Goal: Information Seeking & Learning: Learn about a topic

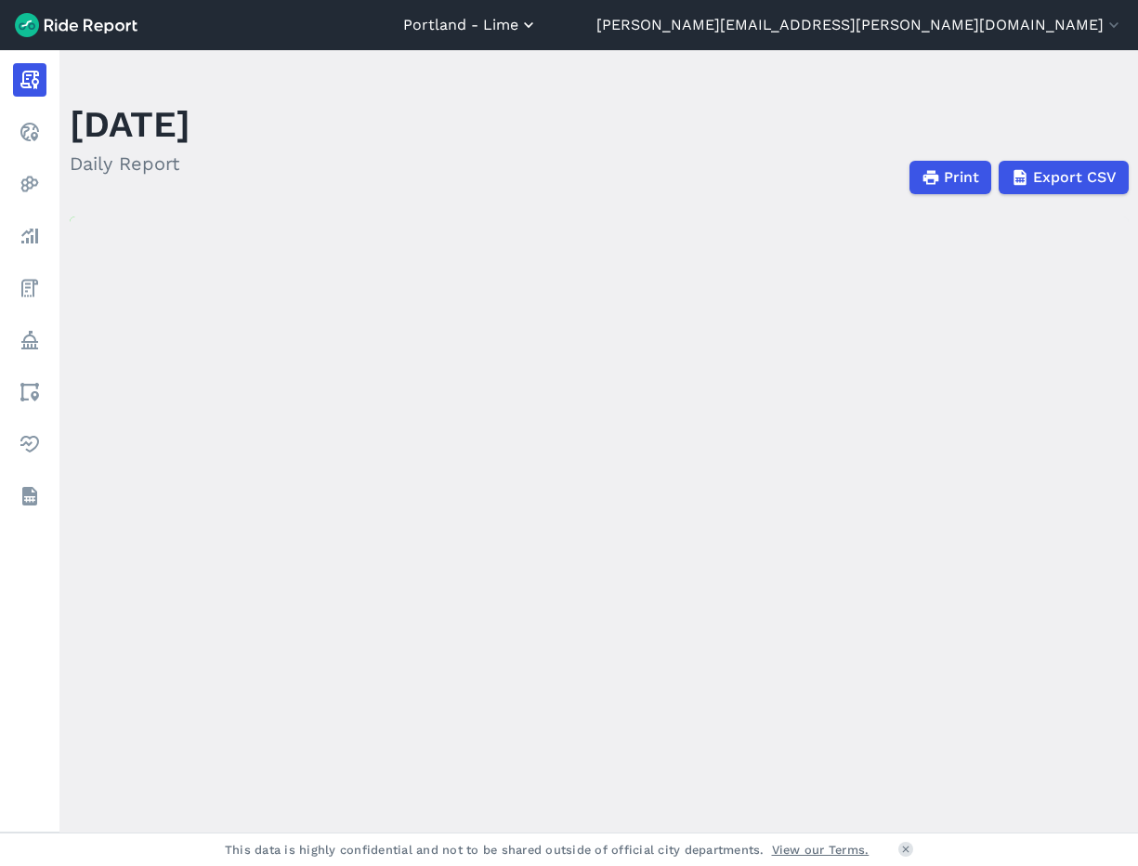
click at [538, 29] on button "Portland - Lime" at bounding box center [470, 25] width 135 height 22
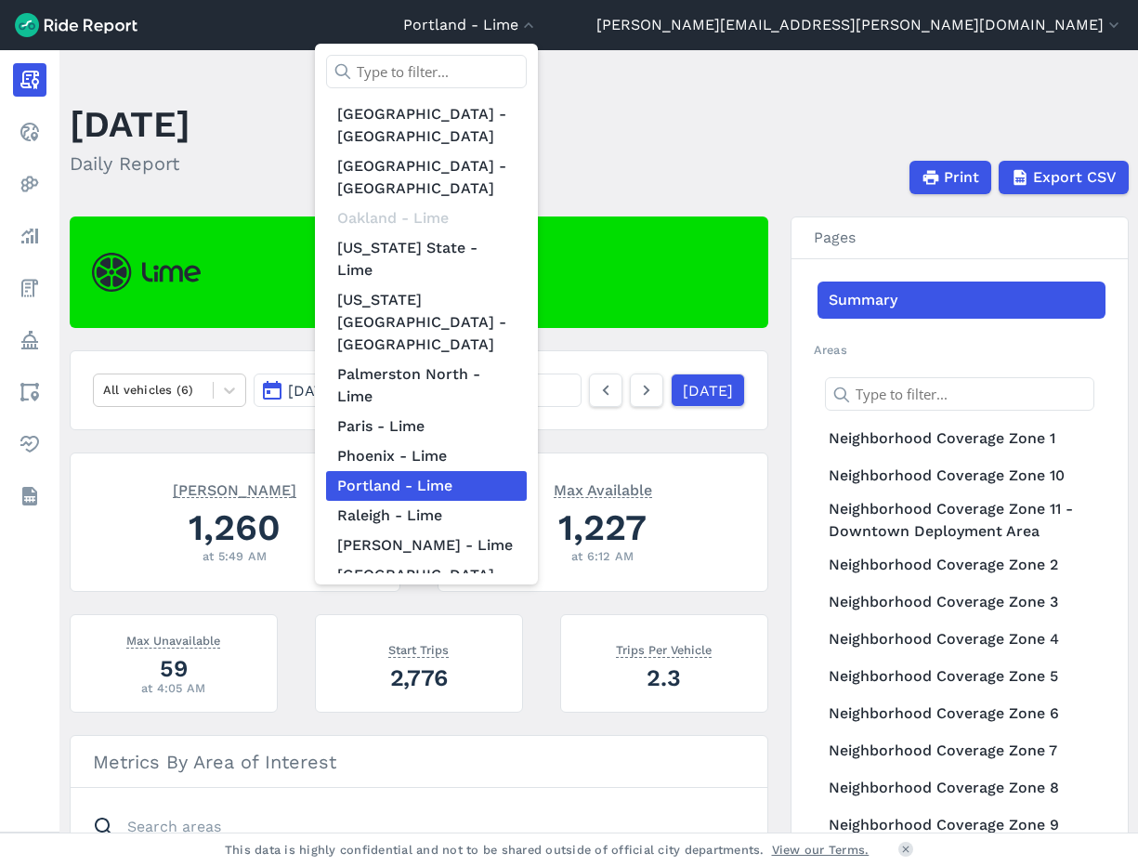
scroll to position [1679, 0]
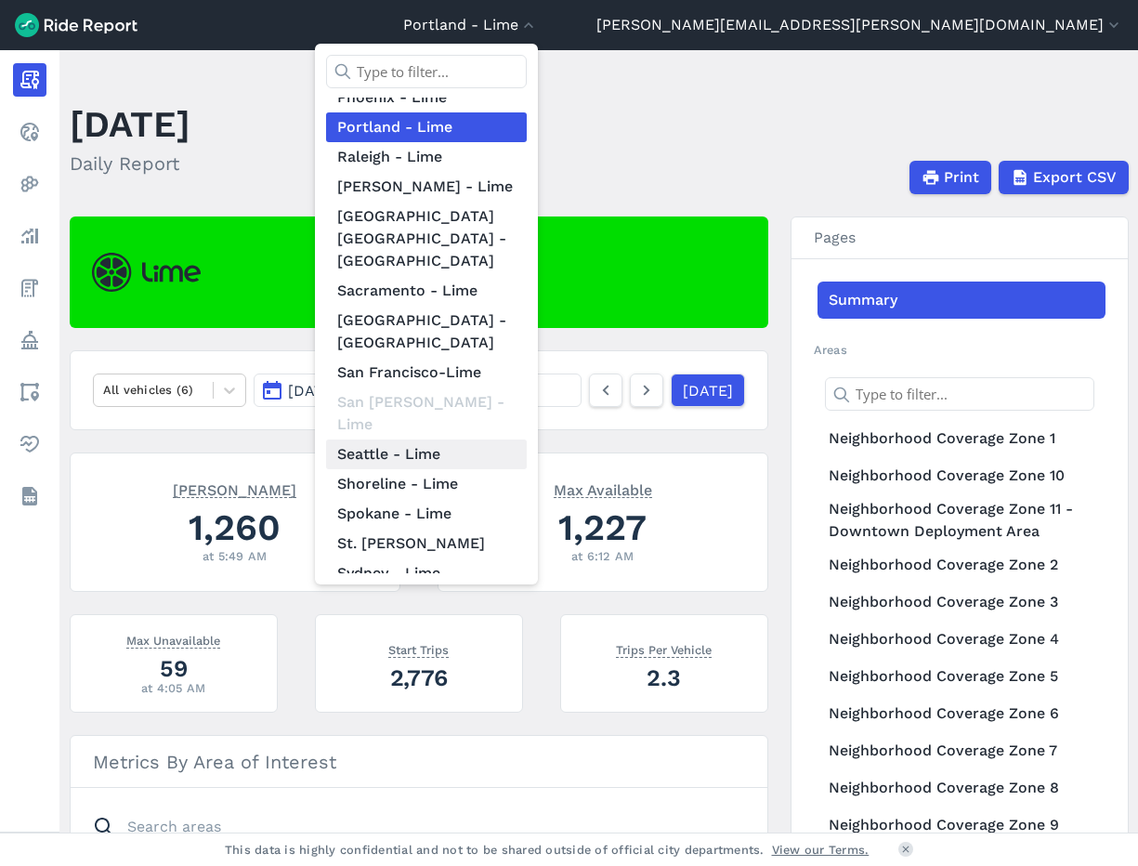
click at [527, 439] on link "Seattle - Lime" at bounding box center [426, 454] width 201 height 30
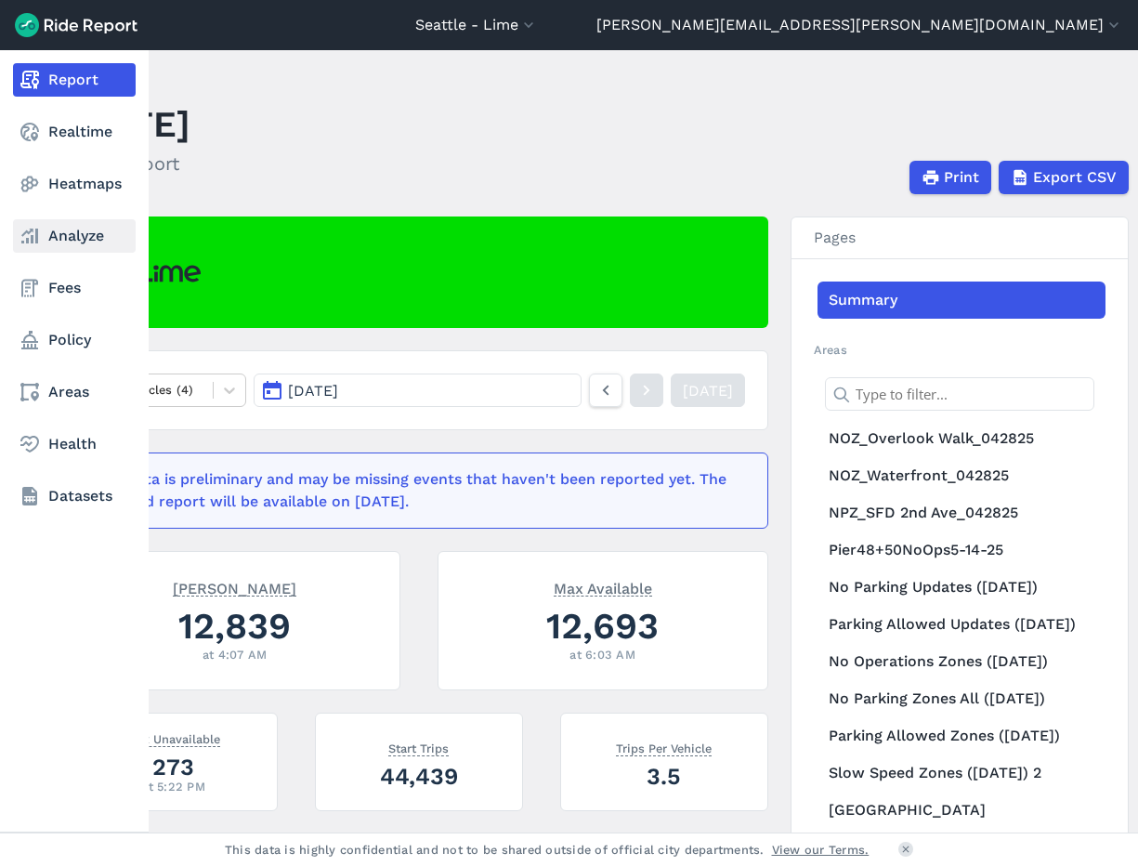
click at [87, 252] on link "Analyze" at bounding box center [74, 235] width 123 height 33
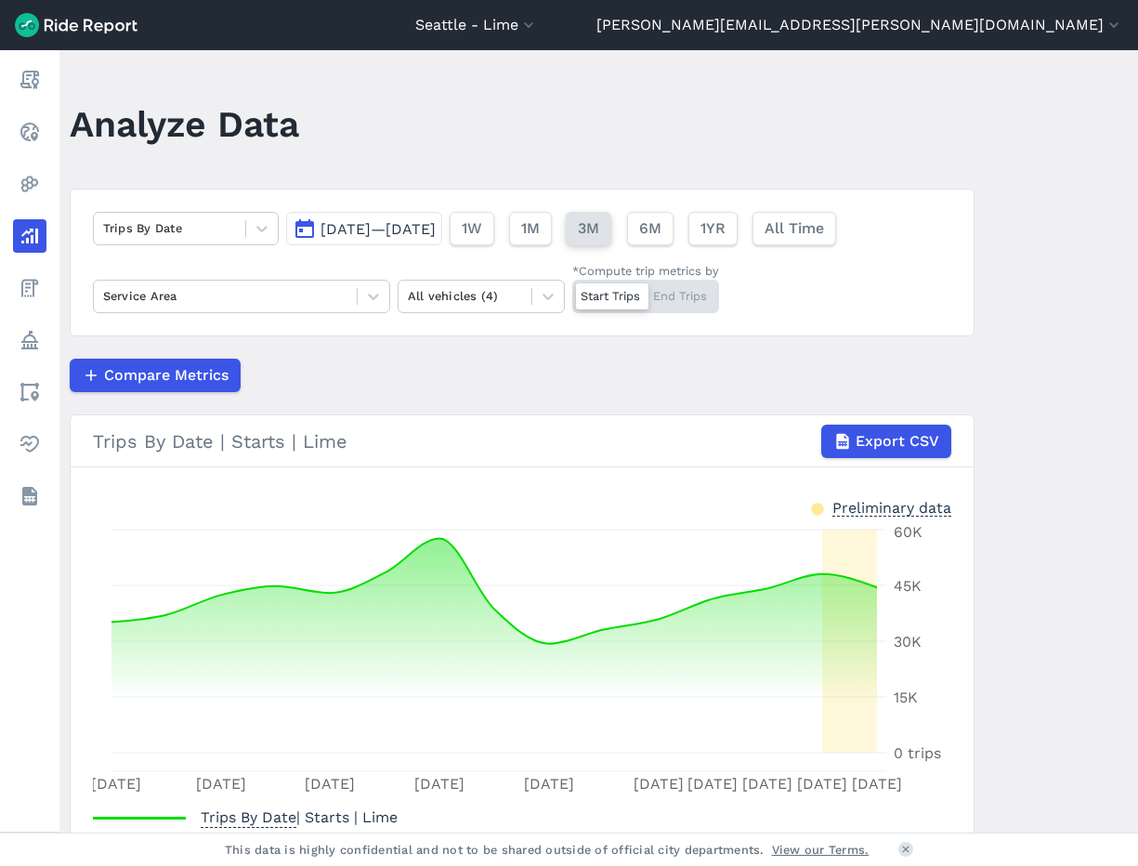
click at [599, 238] on span "3M" at bounding box center [588, 228] width 21 height 22
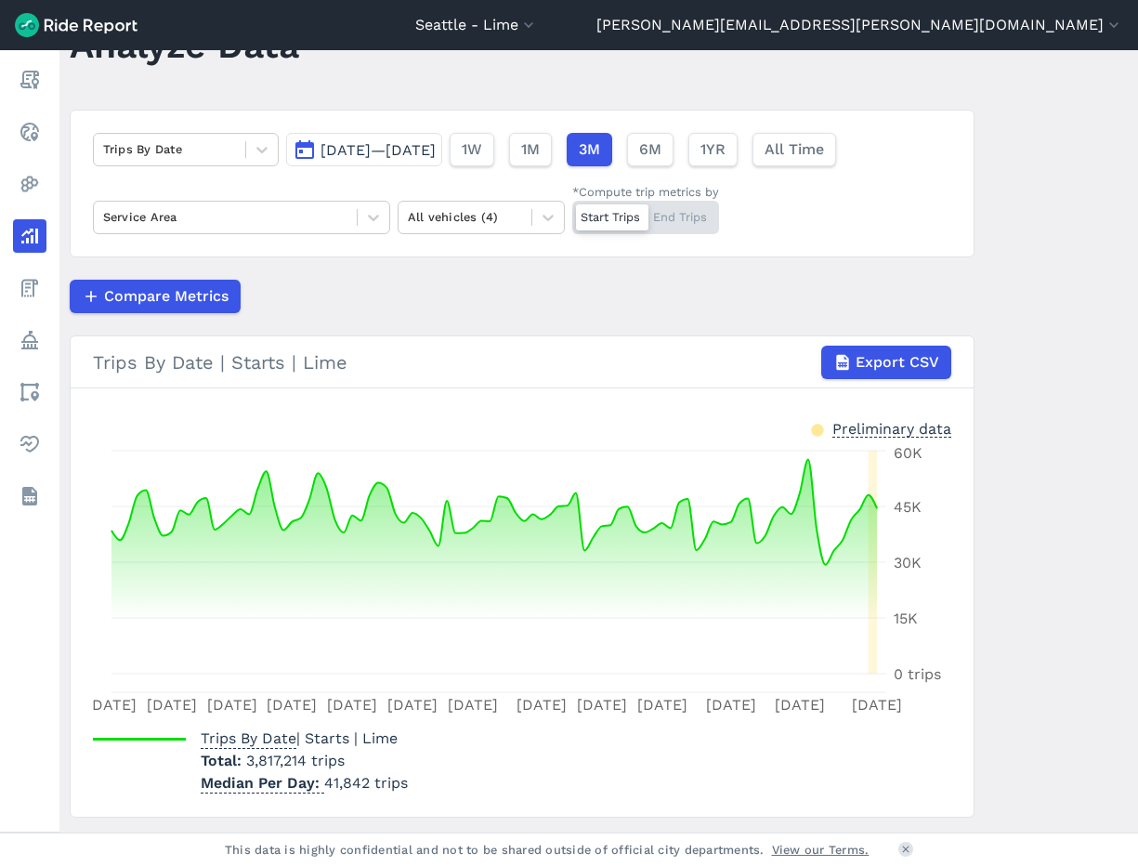
scroll to position [83, 0]
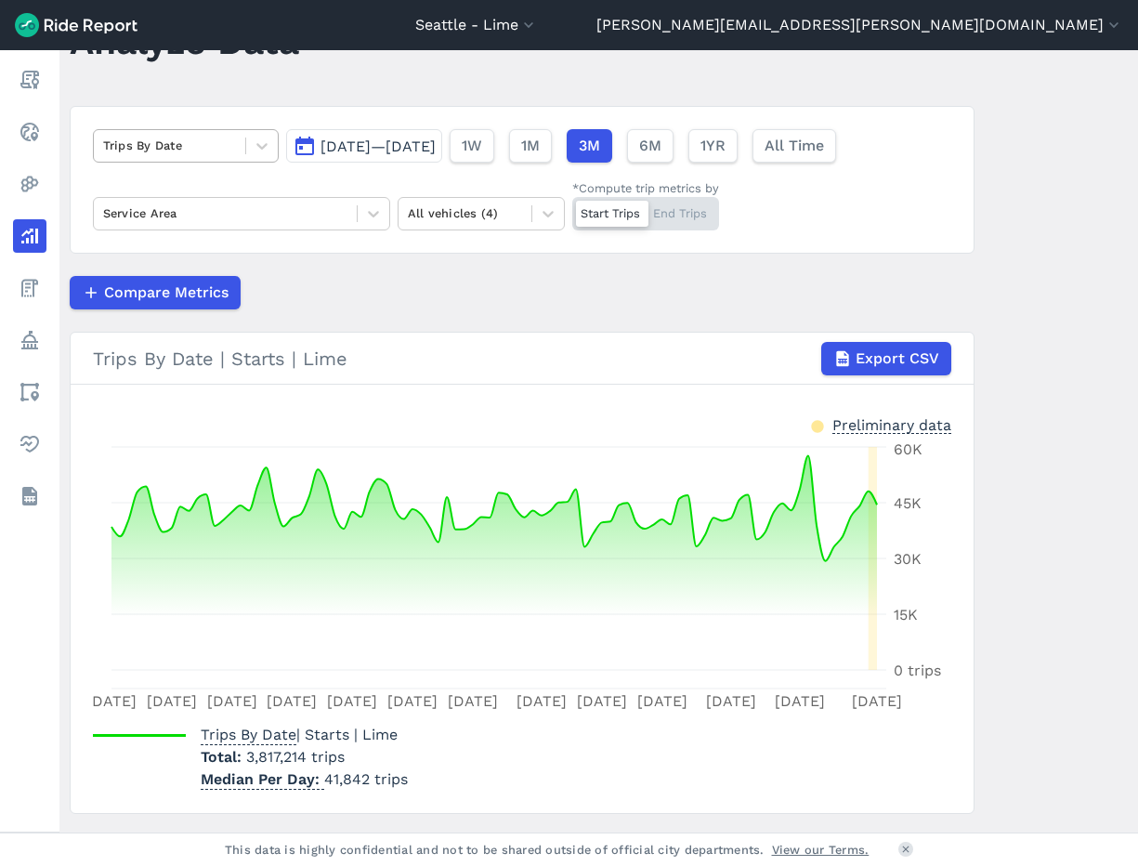
click at [215, 141] on div at bounding box center [169, 145] width 133 height 21
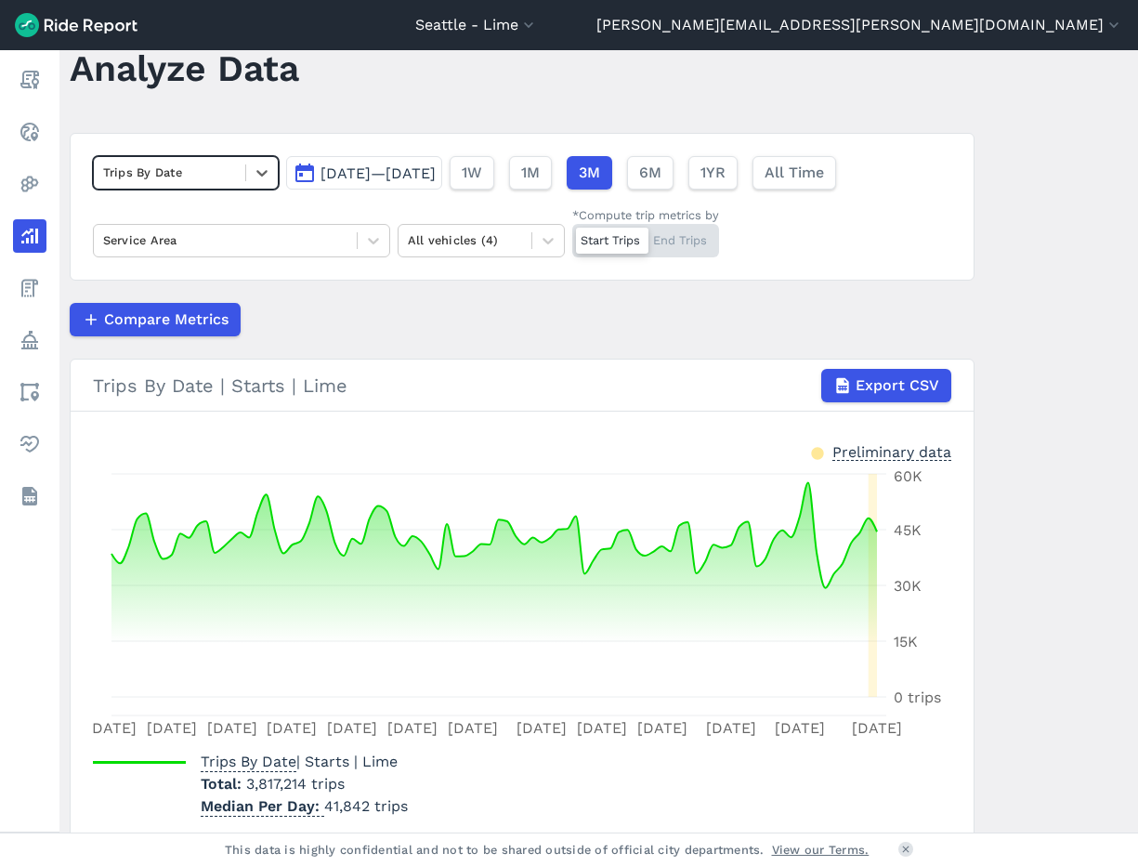
scroll to position [0, 0]
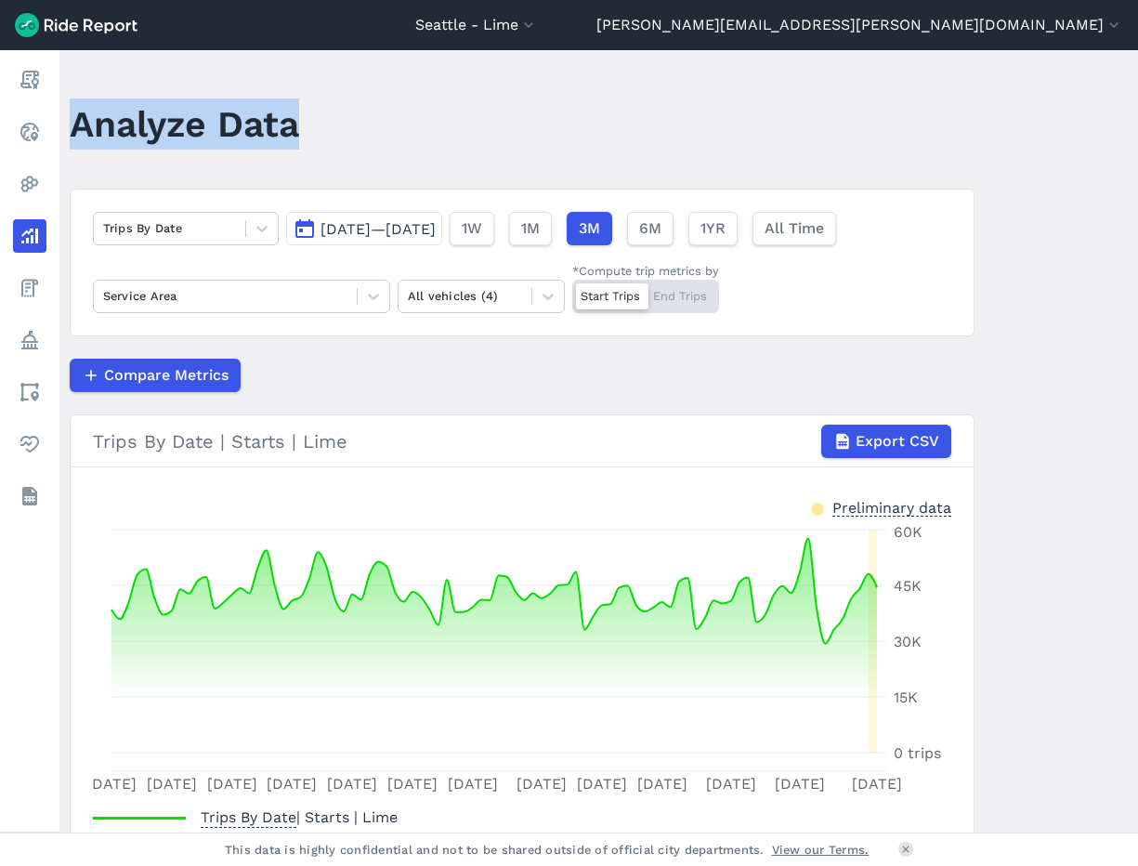
drag, startPoint x: 303, startPoint y: 136, endPoint x: 70, endPoint y: 121, distance: 233.6
click at [70, 121] on div "Analyze Data" at bounding box center [196, 131] width 252 height 72
click at [169, 102] on h1 "Analyze Data" at bounding box center [184, 123] width 229 height 51
drag, startPoint x: 226, startPoint y: 129, endPoint x: 79, endPoint y: 137, distance: 146.9
click at [79, 137] on div "Analyze Data" at bounding box center [196, 131] width 252 height 72
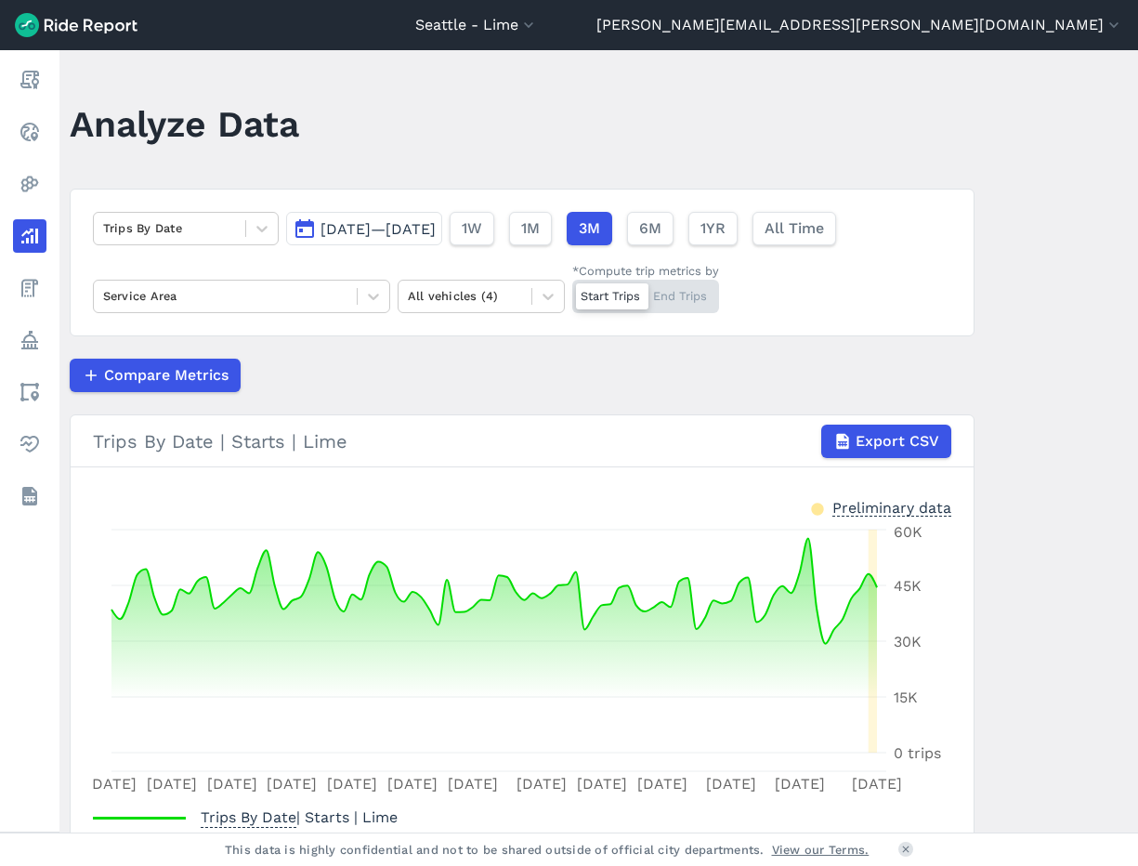
click at [84, 131] on h1 "Analyze Data" at bounding box center [184, 123] width 229 height 51
drag, startPoint x: 75, startPoint y: 132, endPoint x: 342, endPoint y: 130, distance: 266.6
click at [342, 130] on header "Analyze Data" at bounding box center [533, 131] width 927 height 72
click at [293, 125] on h1 "Analyze Data" at bounding box center [184, 123] width 229 height 51
drag, startPoint x: 834, startPoint y: 509, endPoint x: 925, endPoint y: 502, distance: 91.2
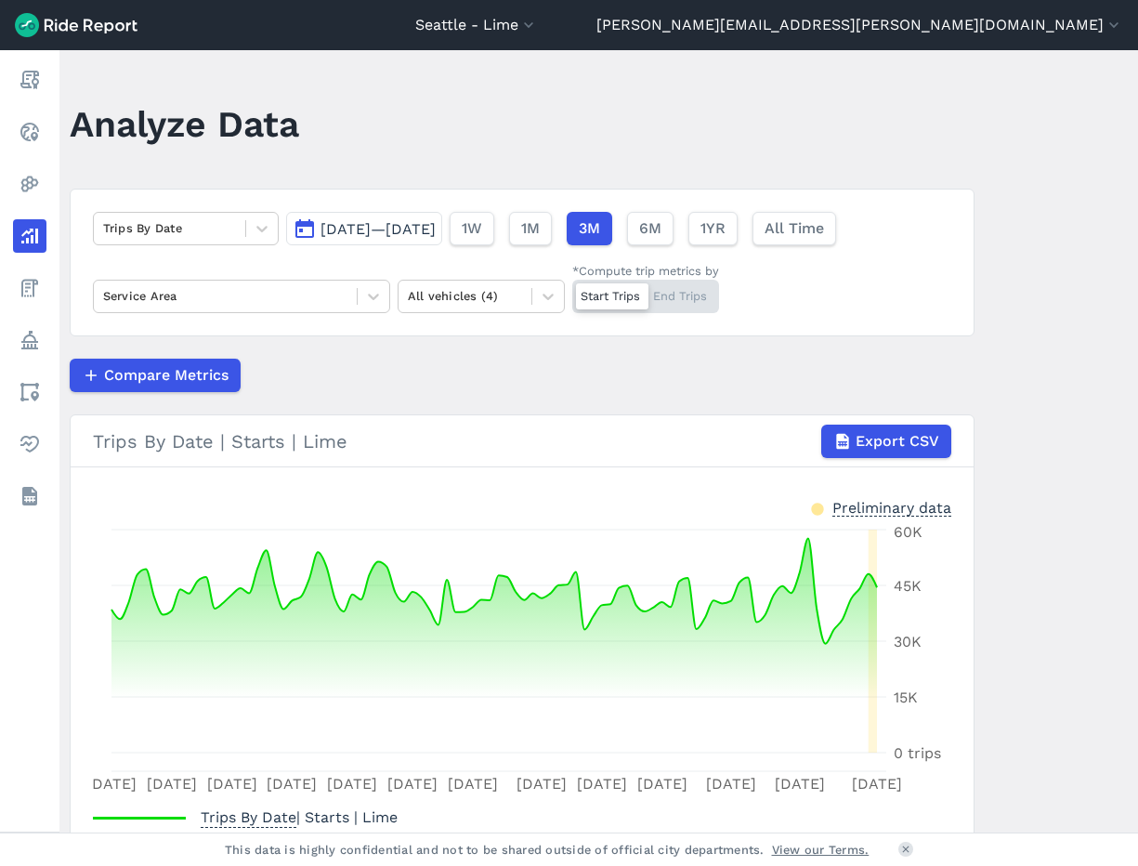
click at [924, 502] on div "Preliminary data" at bounding box center [891, 507] width 119 height 20
click at [929, 506] on div "Preliminary data" at bounding box center [891, 507] width 119 height 20
click at [805, 543] on icon "[DATE] [DATE] [DATE] [DATE] [DATE] [DATE] Aug [DATE] [DATE] Sep [DATE] Sep [DAT…" at bounding box center [522, 659] width 858 height 279
click at [803, 537] on circle at bounding box center [806, 537] width 7 height 7
click at [493, 231] on button "1W" at bounding box center [471, 228] width 45 height 33
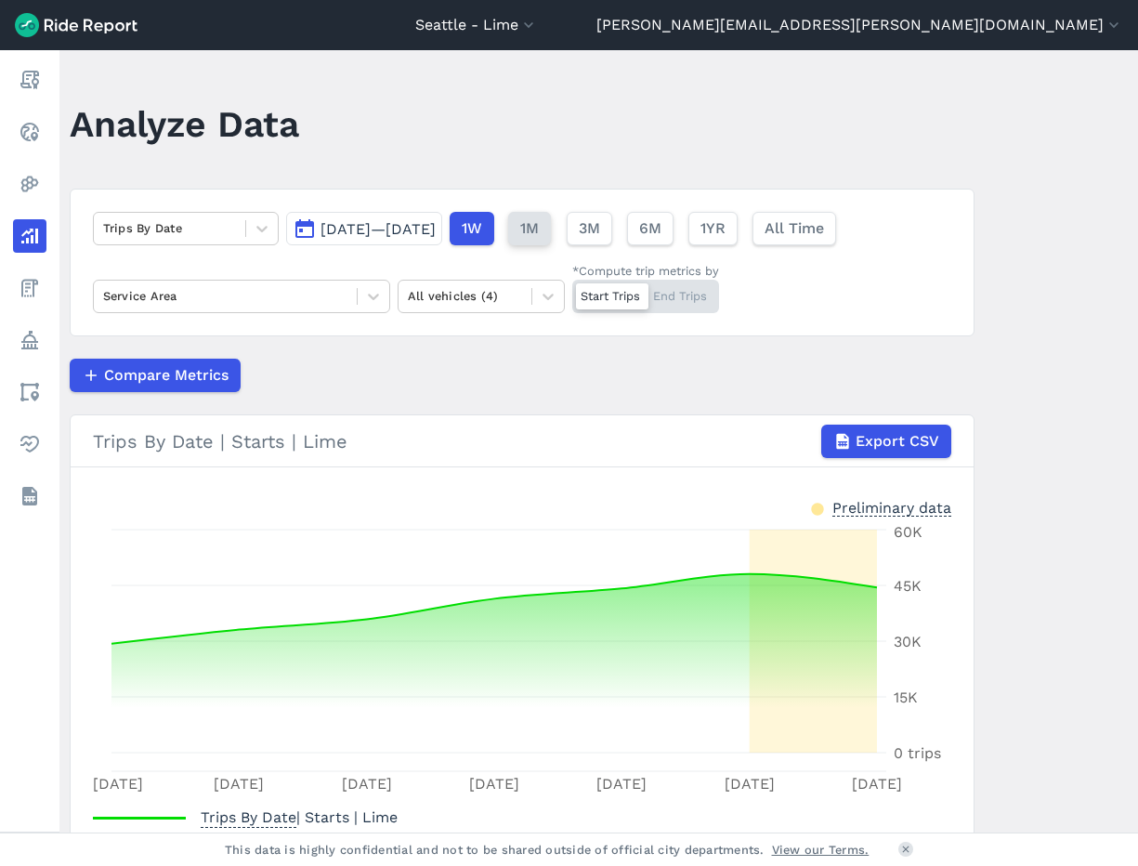
click at [539, 232] on span "1M" at bounding box center [529, 228] width 19 height 22
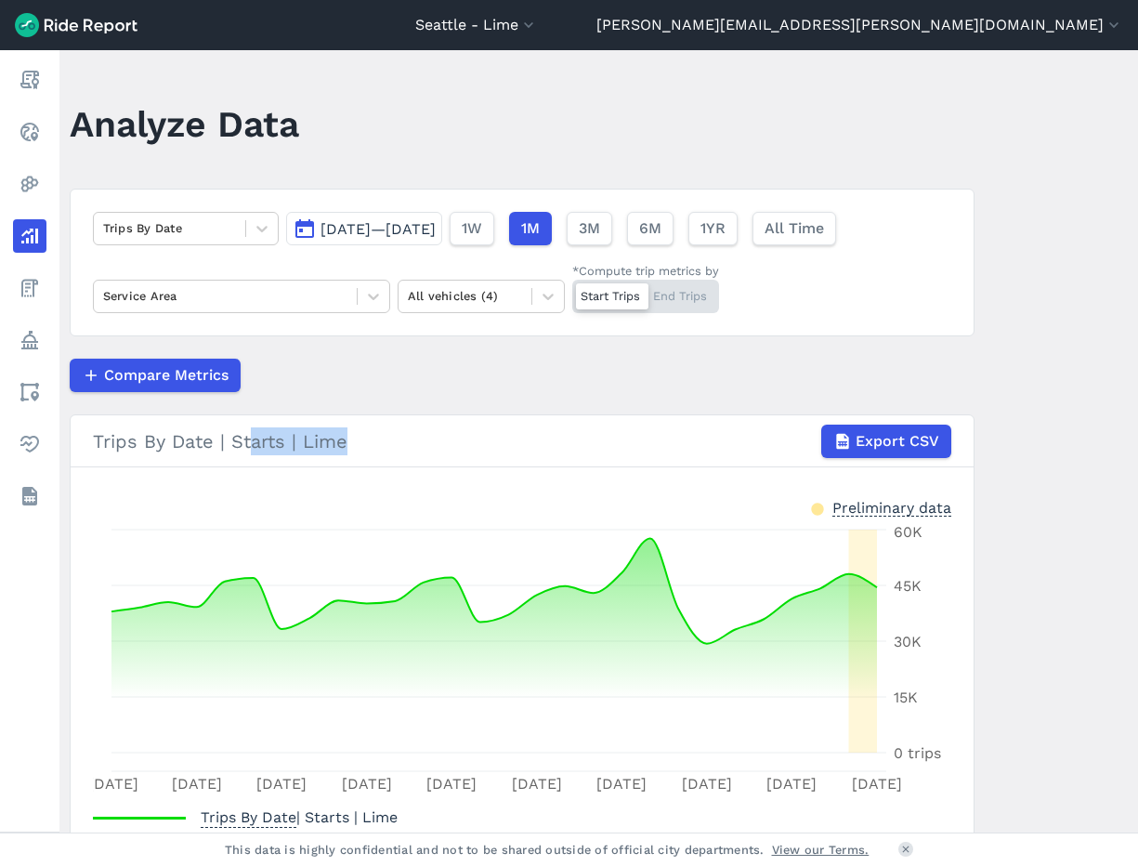
drag, startPoint x: 345, startPoint y: 445, endPoint x: 185, endPoint y: 439, distance: 160.8
click at [250, 441] on div "Trips By Date | Starts | Lime Export CSV" at bounding box center [522, 440] width 858 height 33
click at [102, 443] on div "Trips By Date | Starts | Lime Export CSV" at bounding box center [522, 440] width 858 height 33
drag, startPoint x: 96, startPoint y: 437, endPoint x: 349, endPoint y: 439, distance: 253.6
click at [349, 439] on div "Trips By Date | Starts | Lime Export CSV" at bounding box center [522, 440] width 858 height 33
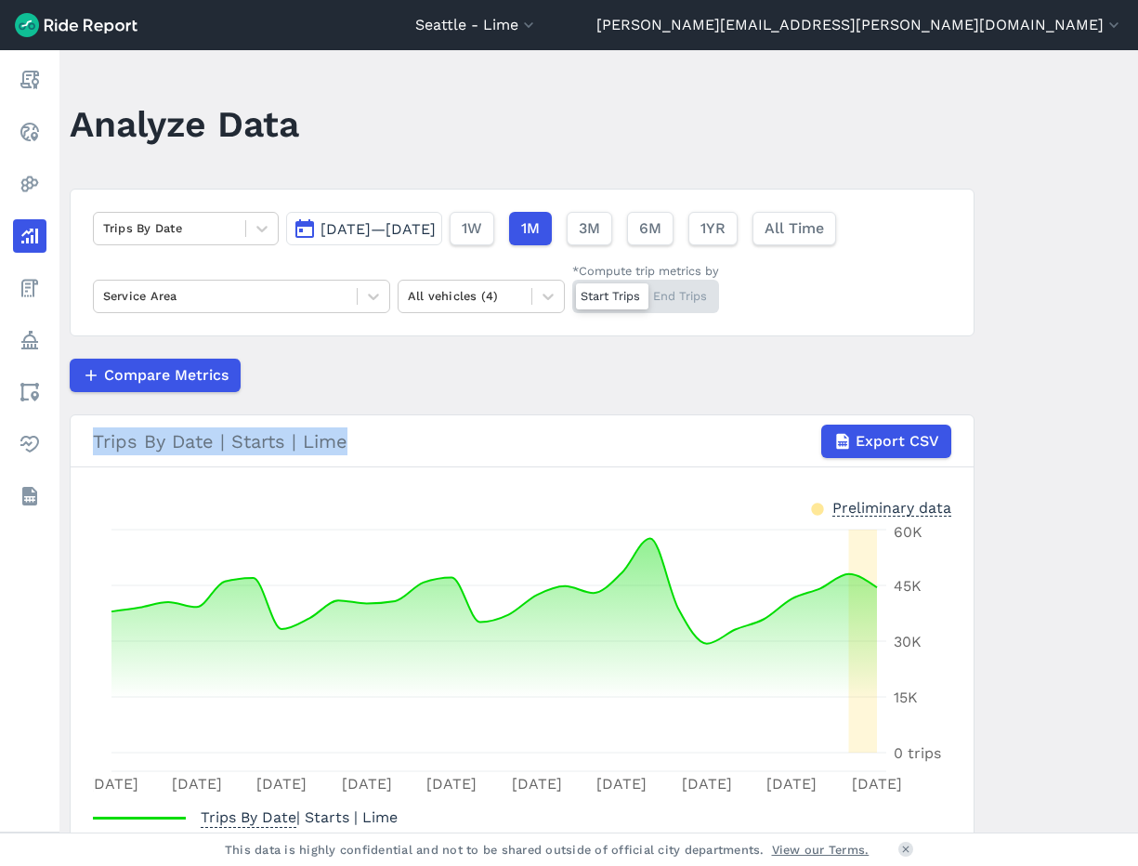
click at [348, 439] on div "Trips By Date | Starts | Lime Export CSV" at bounding box center [522, 440] width 858 height 33
click at [599, 221] on span "3M" at bounding box center [588, 228] width 21 height 22
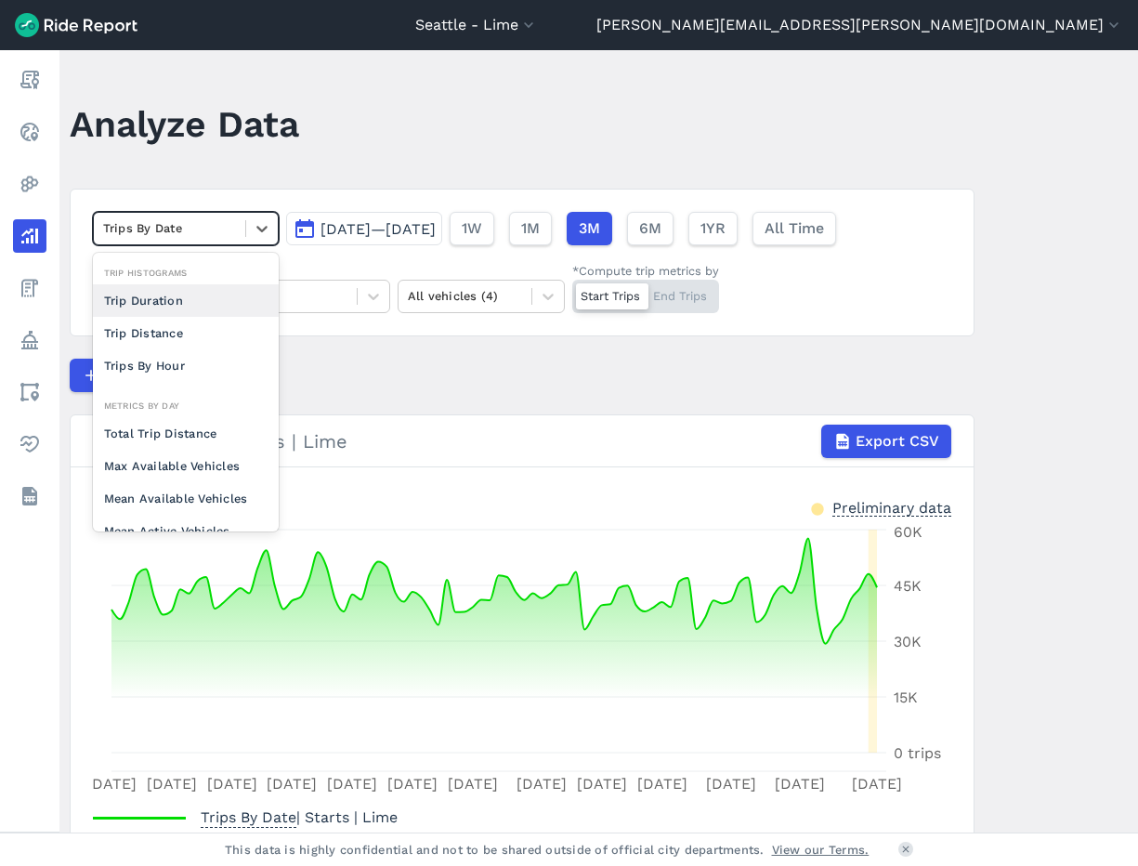
click at [177, 218] on div at bounding box center [169, 227] width 133 height 21
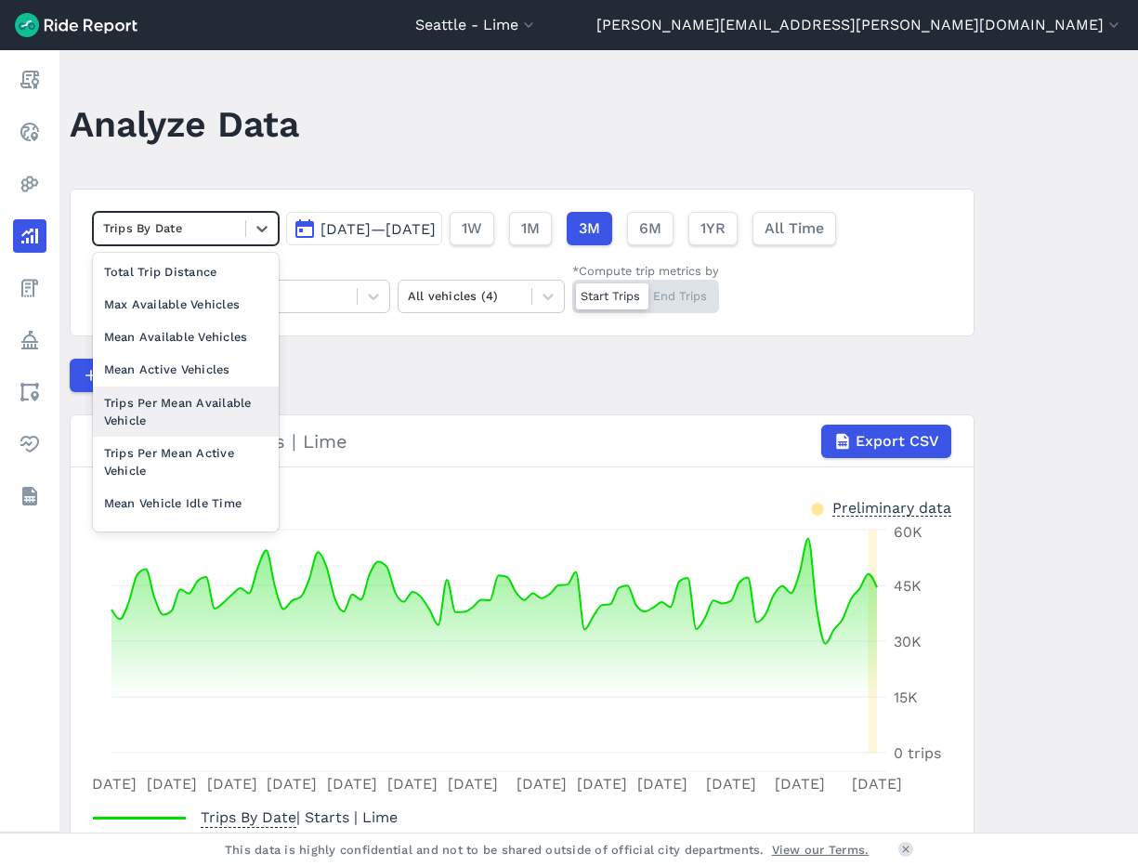
click at [182, 399] on div "Trips Per Mean Available Vehicle" at bounding box center [186, 411] width 186 height 50
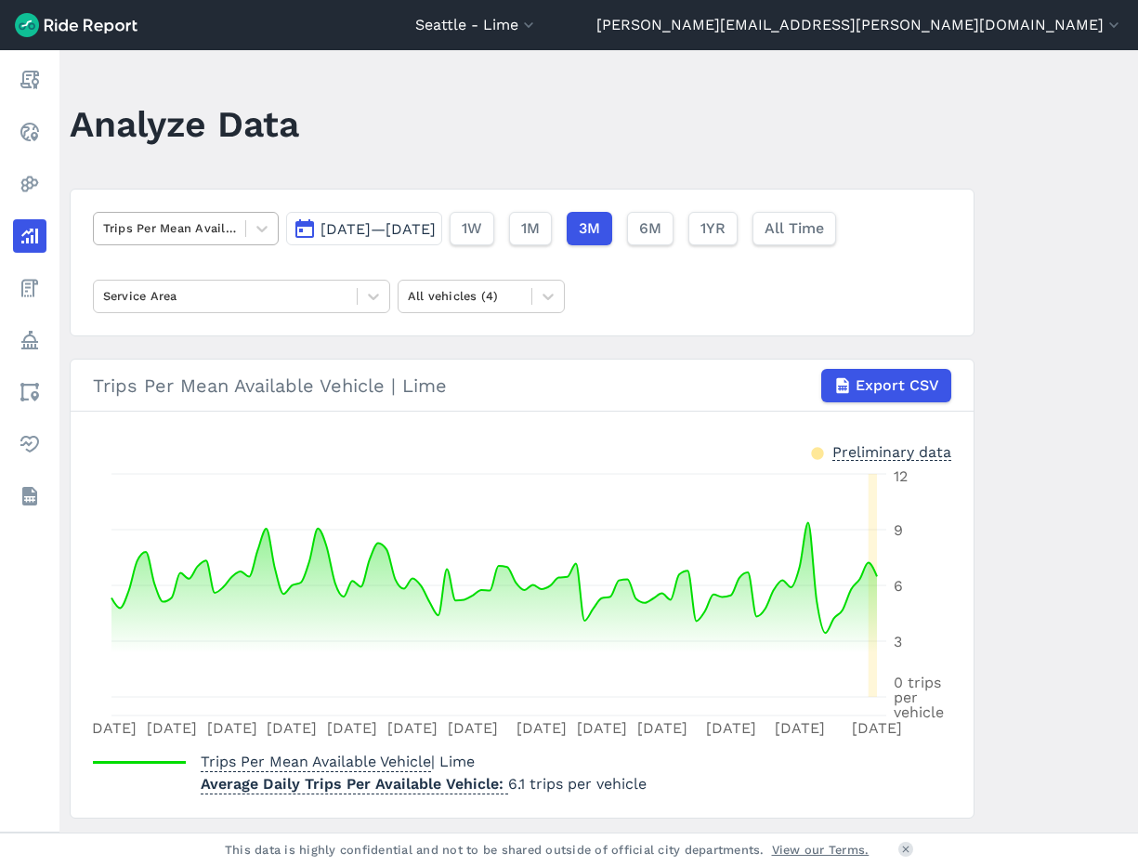
click at [216, 228] on div at bounding box center [169, 227] width 133 height 21
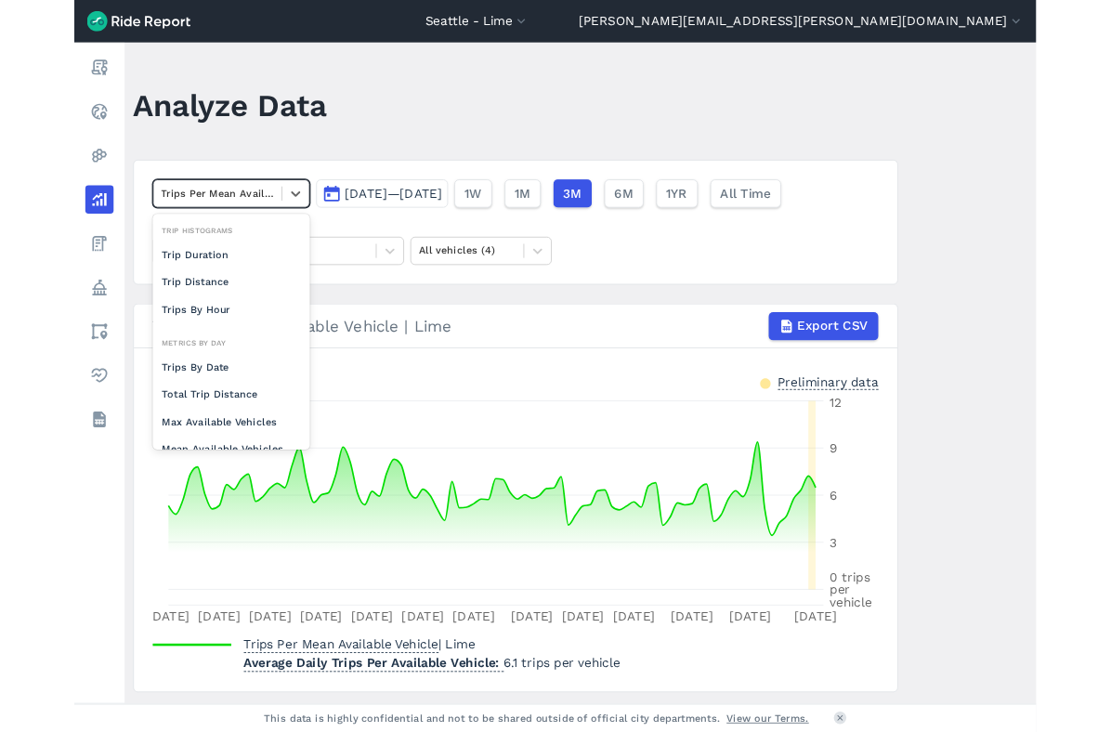
scroll to position [143, 0]
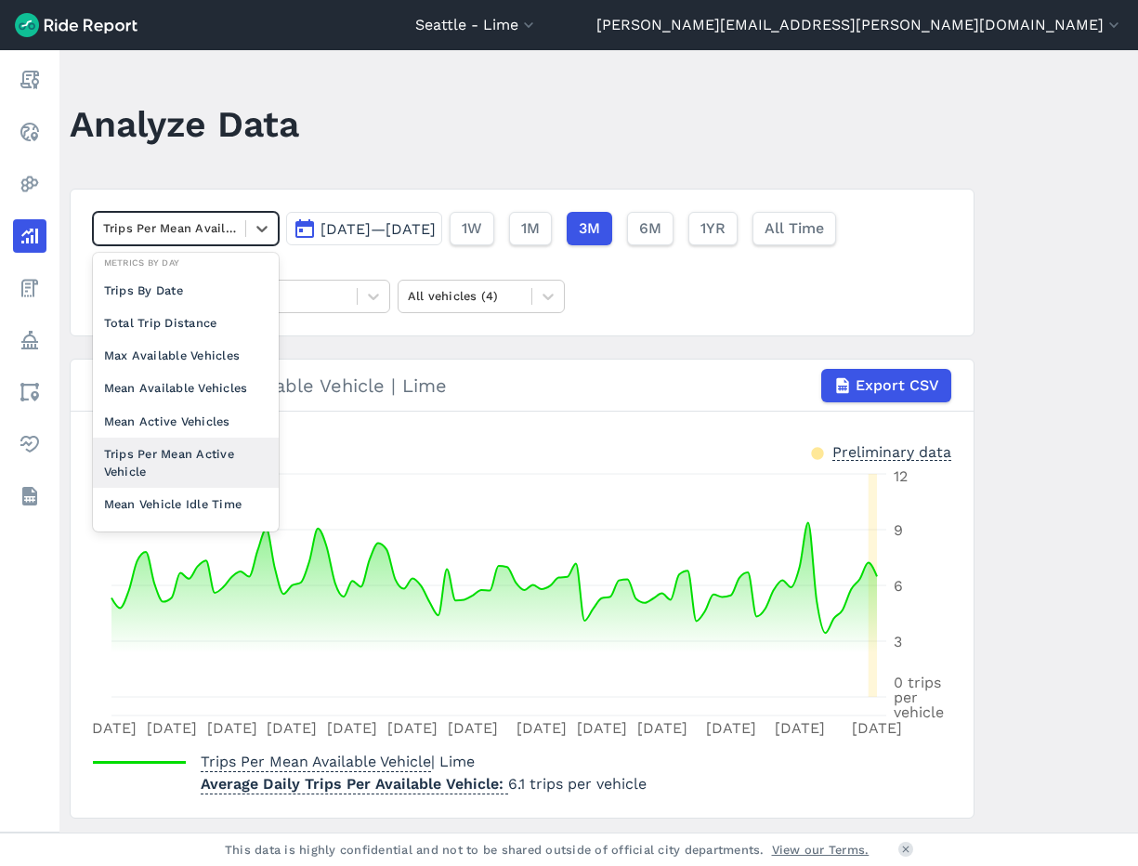
click at [168, 460] on div "Trips Per Mean Active Vehicle" at bounding box center [186, 462] width 186 height 50
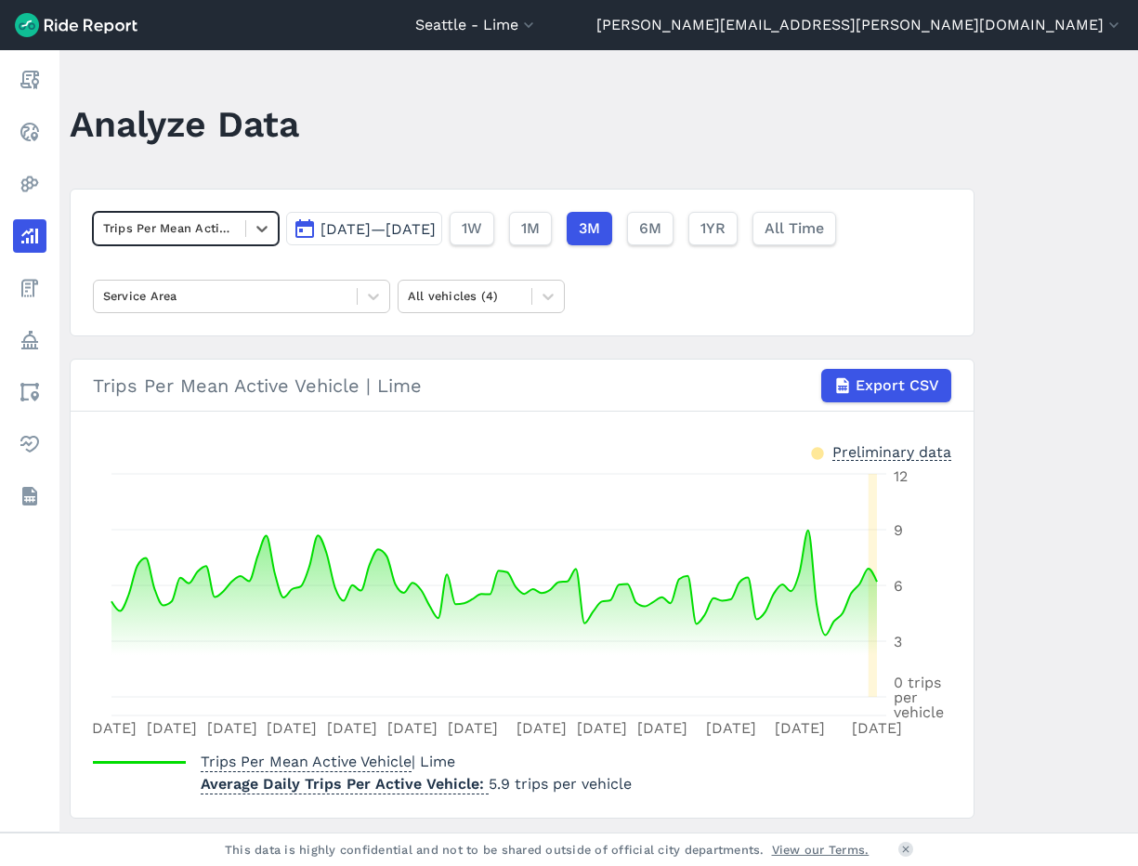
click at [454, 112] on header "Analyze Data" at bounding box center [533, 131] width 927 height 72
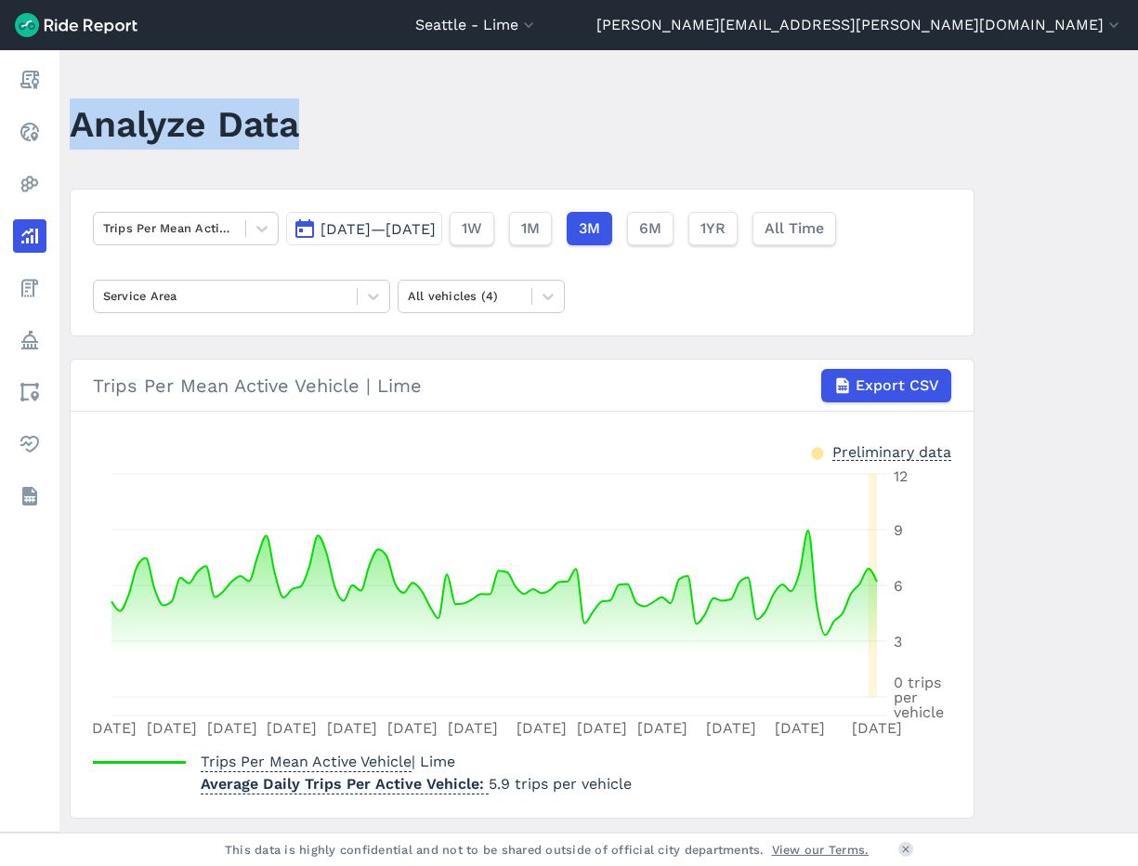
drag, startPoint x: 299, startPoint y: 125, endPoint x: 74, endPoint y: 139, distance: 225.2
click at [74, 139] on div "Analyze Data" at bounding box center [196, 131] width 252 height 72
click at [83, 137] on h1 "Analyze Data" at bounding box center [184, 123] width 229 height 51
drag, startPoint x: 72, startPoint y: 124, endPoint x: 295, endPoint y: 124, distance: 222.9
click at [294, 127] on h1 "Analyze Data" at bounding box center [184, 123] width 229 height 51
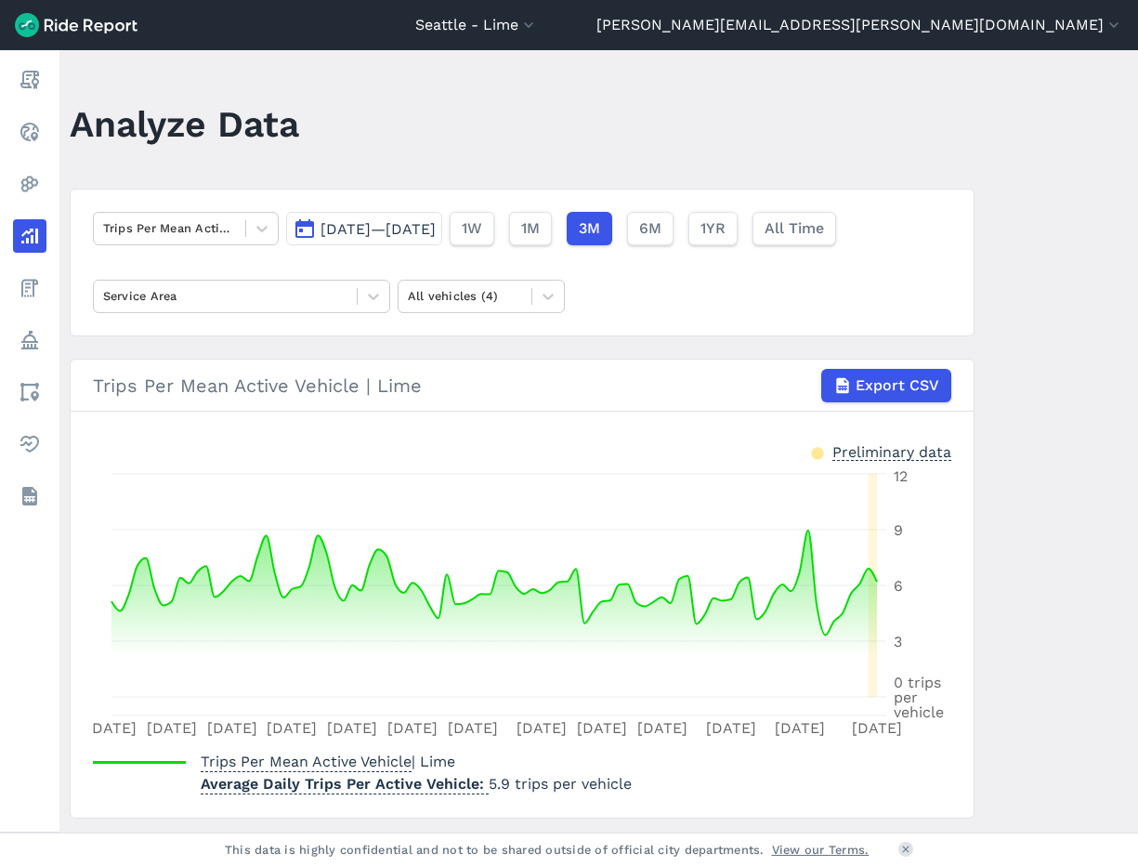
click at [296, 122] on h1 "Analyze Data" at bounding box center [184, 123] width 229 height 51
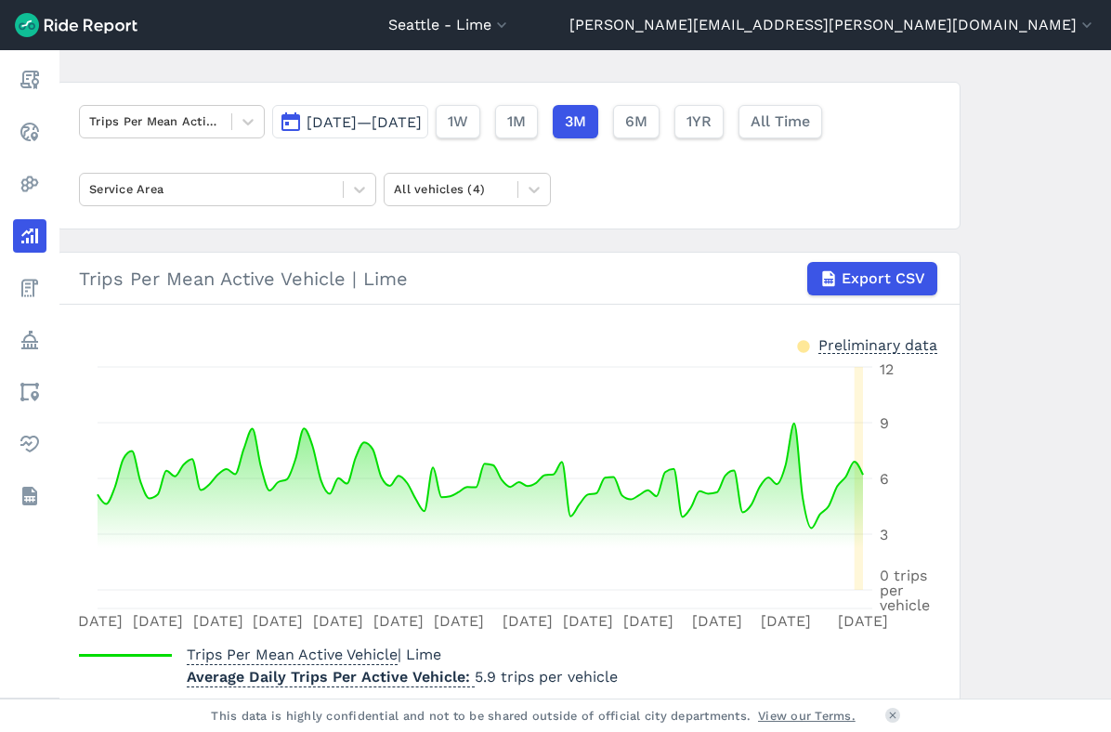
scroll to position [117, 0]
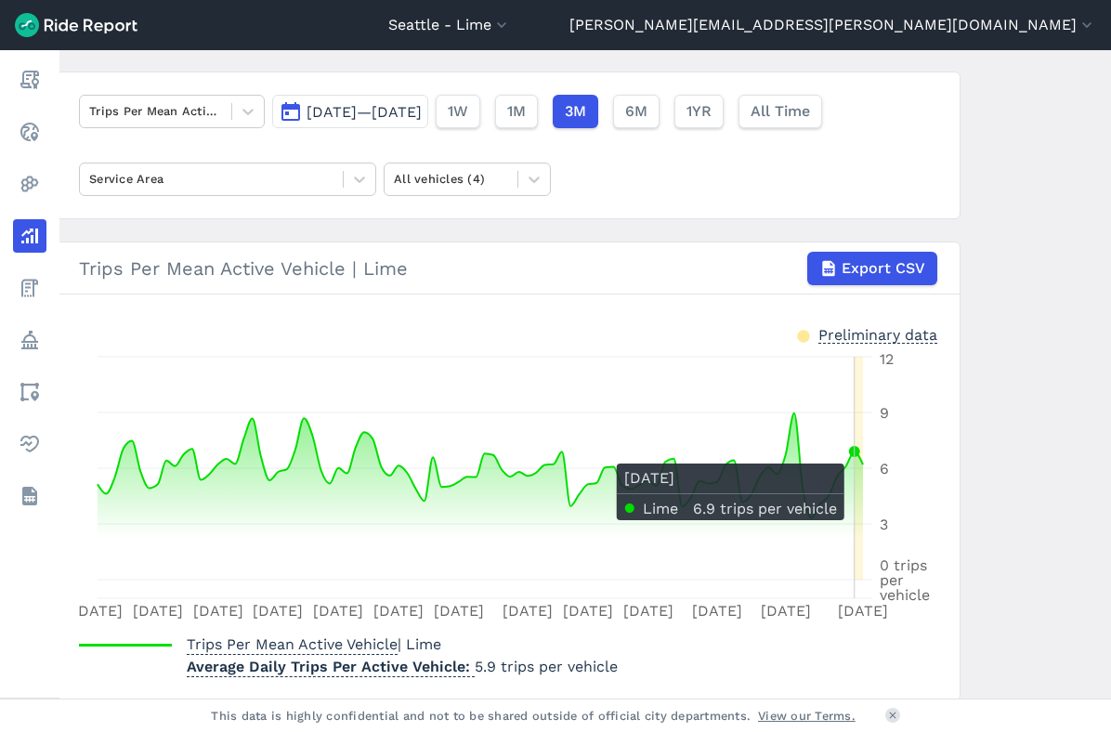
click at [851, 454] on circle at bounding box center [854, 451] width 7 height 7
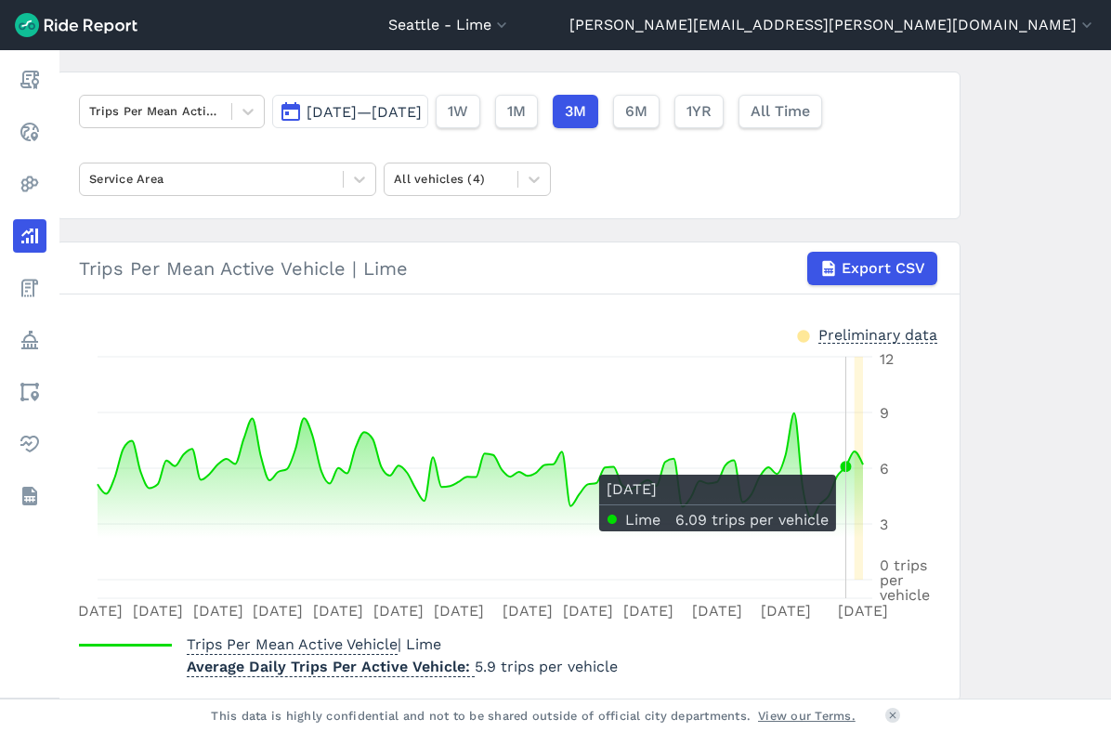
click at [846, 465] on circle at bounding box center [844, 466] width 7 height 7
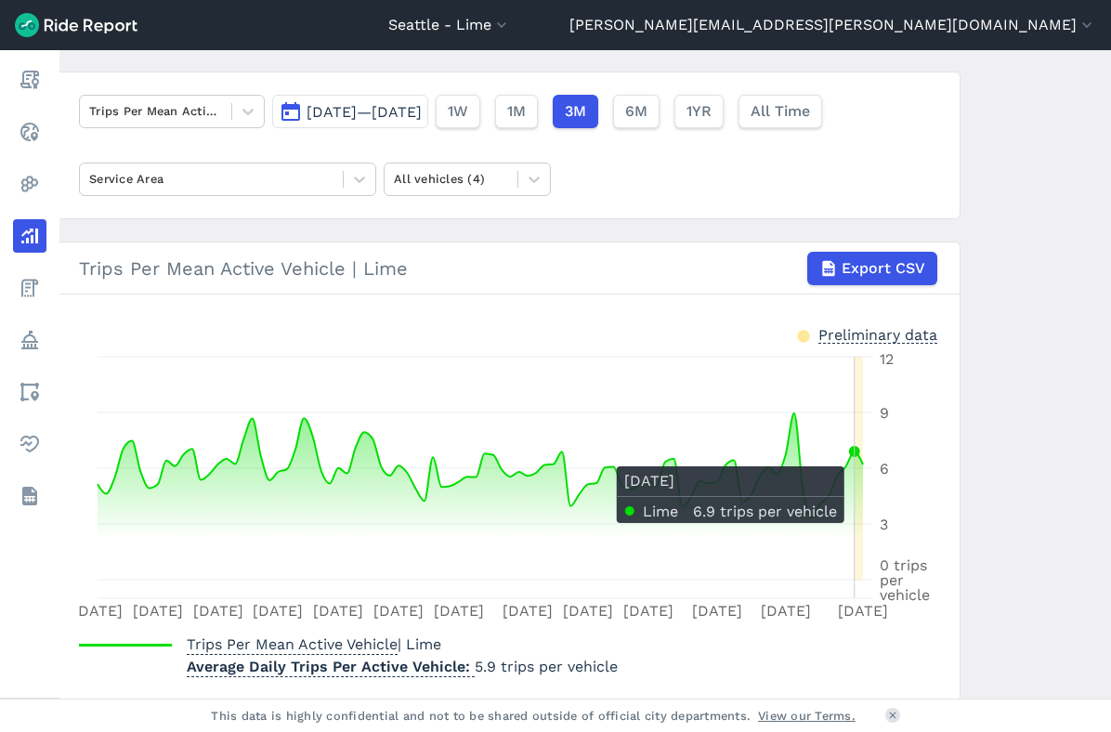
click at [852, 457] on icon at bounding box center [480, 496] width 765 height 166
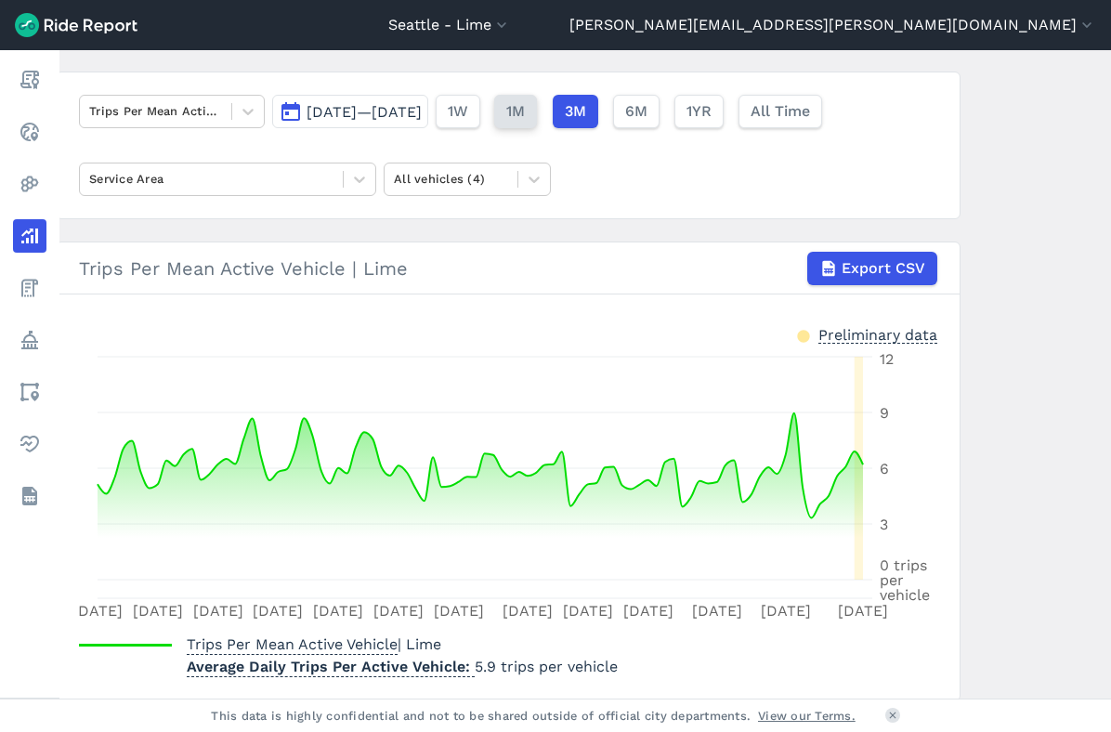
click at [525, 113] on span "1M" at bounding box center [515, 111] width 19 height 22
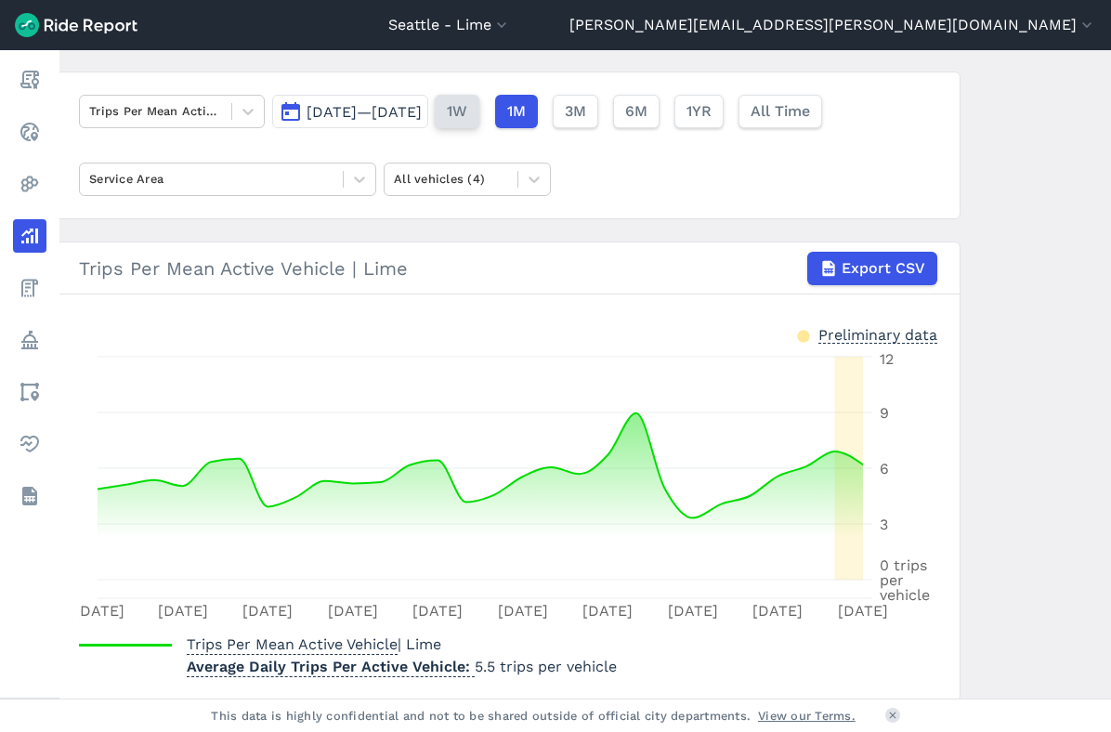
click at [467, 115] on span "1W" at bounding box center [457, 111] width 20 height 22
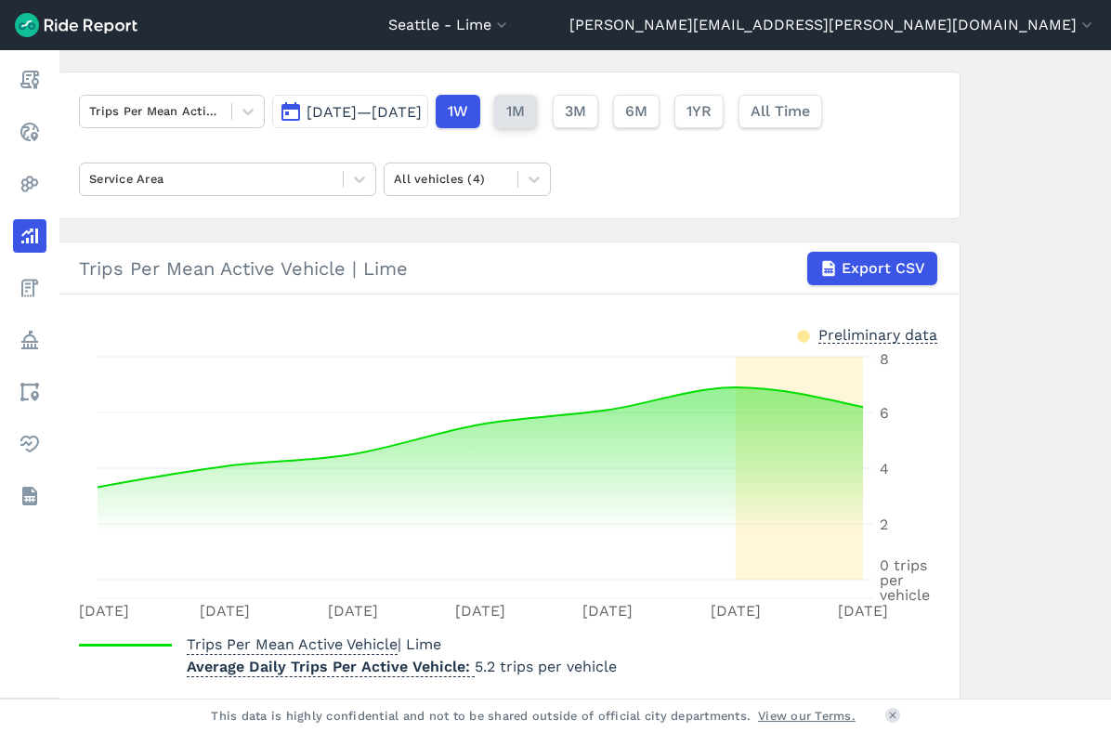
click at [525, 121] on span "1M" at bounding box center [515, 111] width 19 height 22
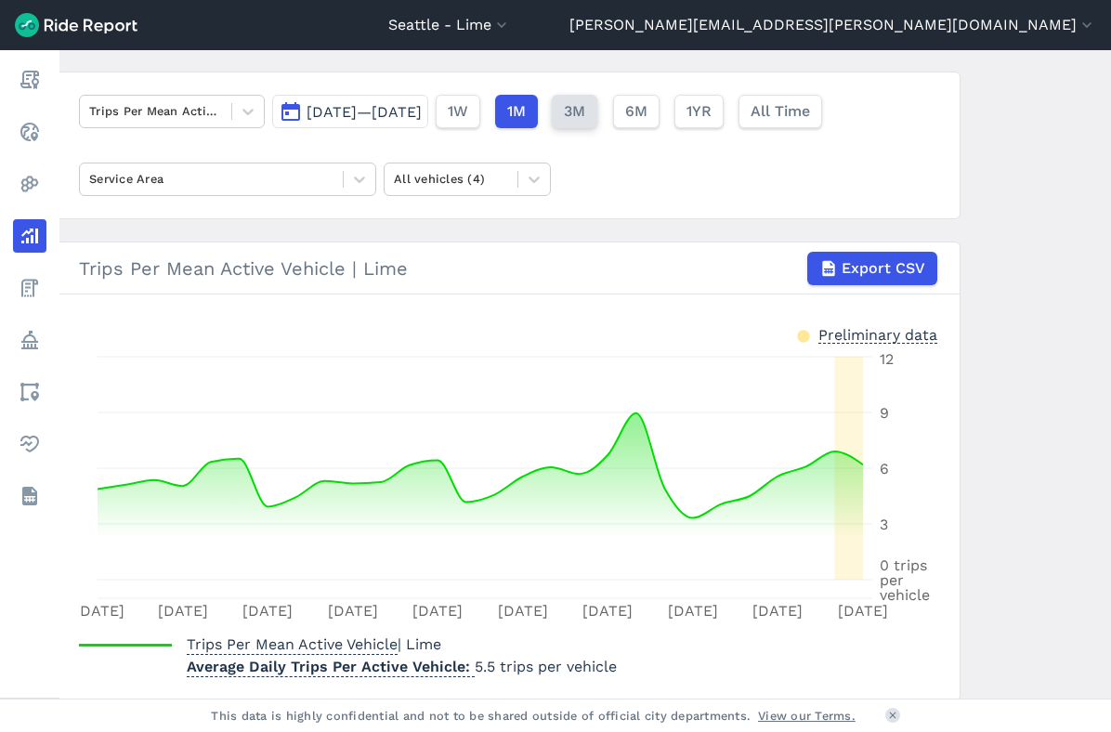
click at [597, 113] on button "3M" at bounding box center [575, 111] width 46 height 33
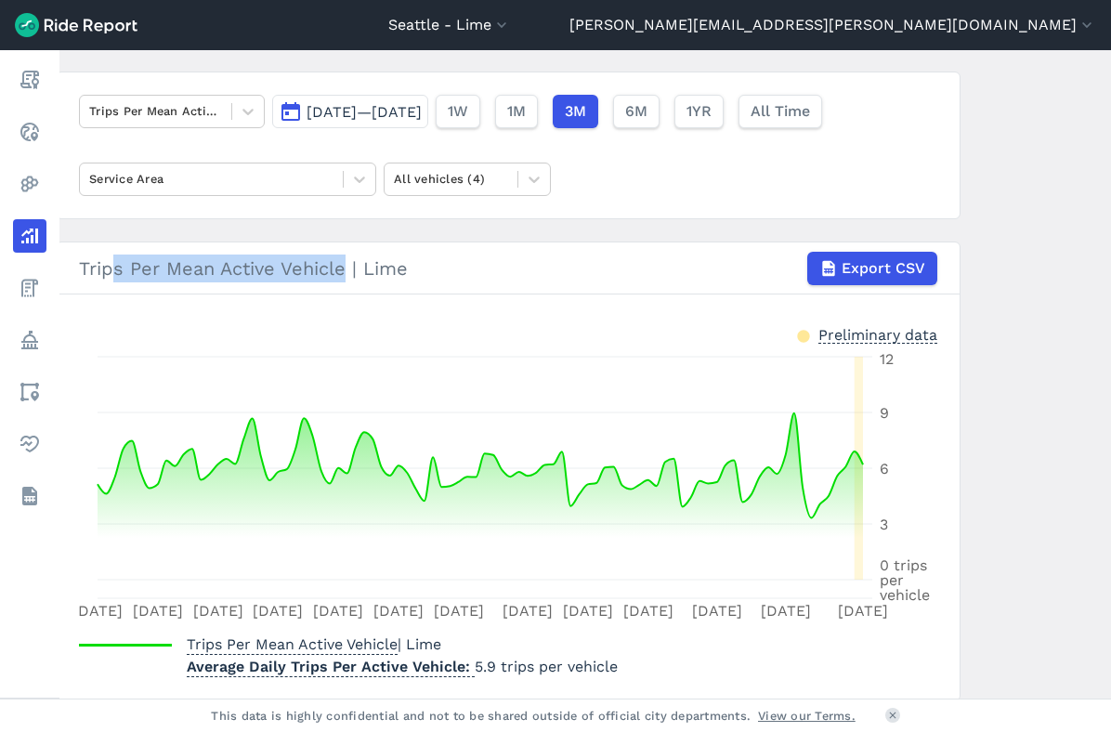
drag, startPoint x: 111, startPoint y: 271, endPoint x: 327, endPoint y: 280, distance: 215.6
click at [327, 280] on div "Trips Per Mean Active Vehicle | Lime Export CSV" at bounding box center [508, 268] width 858 height 33
drag, startPoint x: 178, startPoint y: 279, endPoint x: 333, endPoint y: 278, distance: 155.1
click at [337, 273] on div "Trips Per Mean Active Vehicle | Lime Export CSV" at bounding box center [508, 268] width 858 height 33
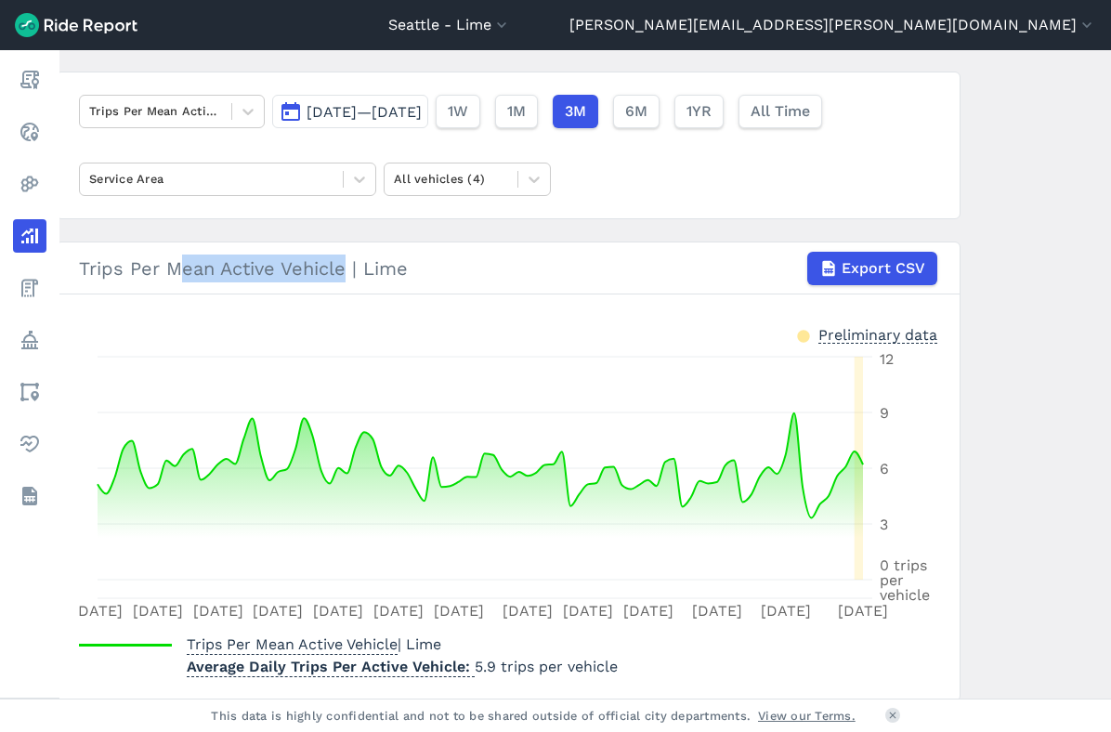
click at [333, 278] on div "Trips Per Mean Active Vehicle | Lime Export CSV" at bounding box center [508, 268] width 858 height 33
click at [425, 671] on span "Average Daily Trips Per Active Vehicle" at bounding box center [331, 664] width 288 height 25
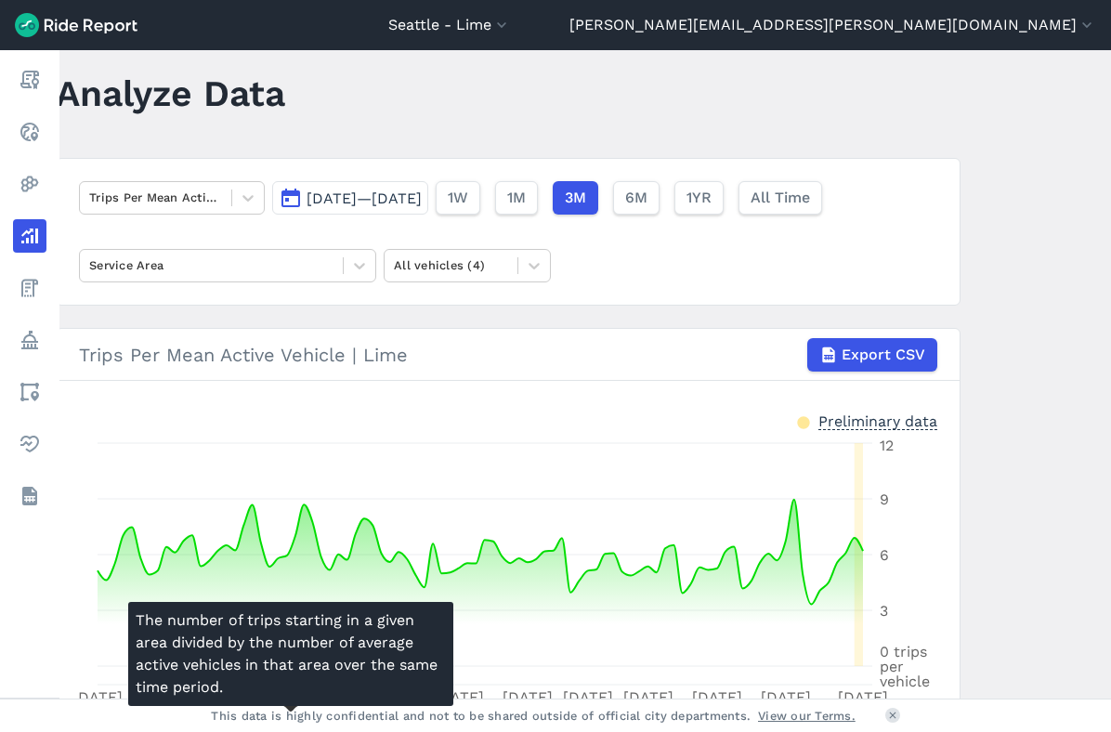
scroll to position [29, 0]
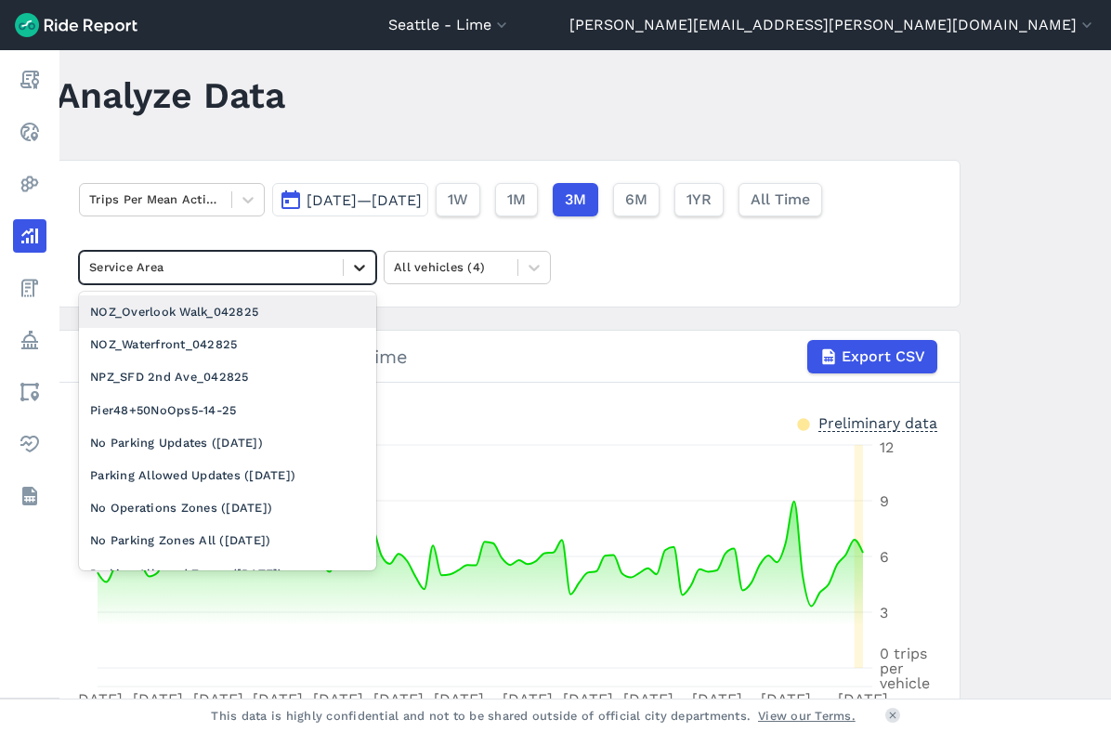
click at [361, 261] on icon at bounding box center [359, 267] width 19 height 19
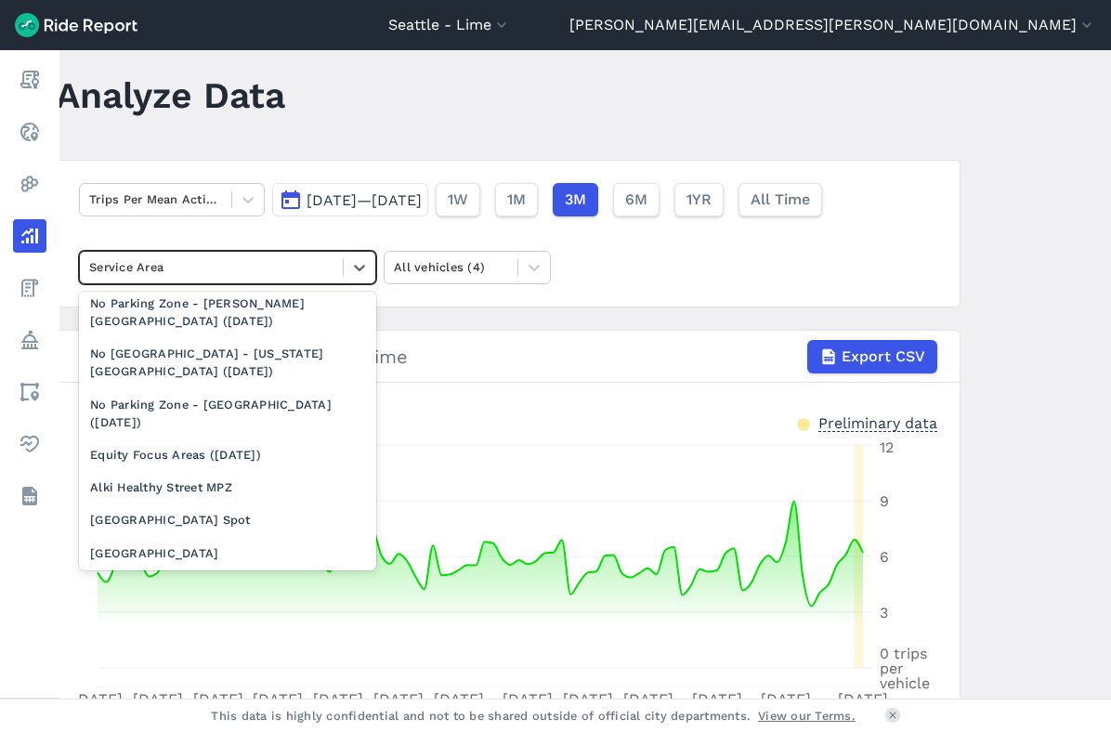
scroll to position [1140, 0]
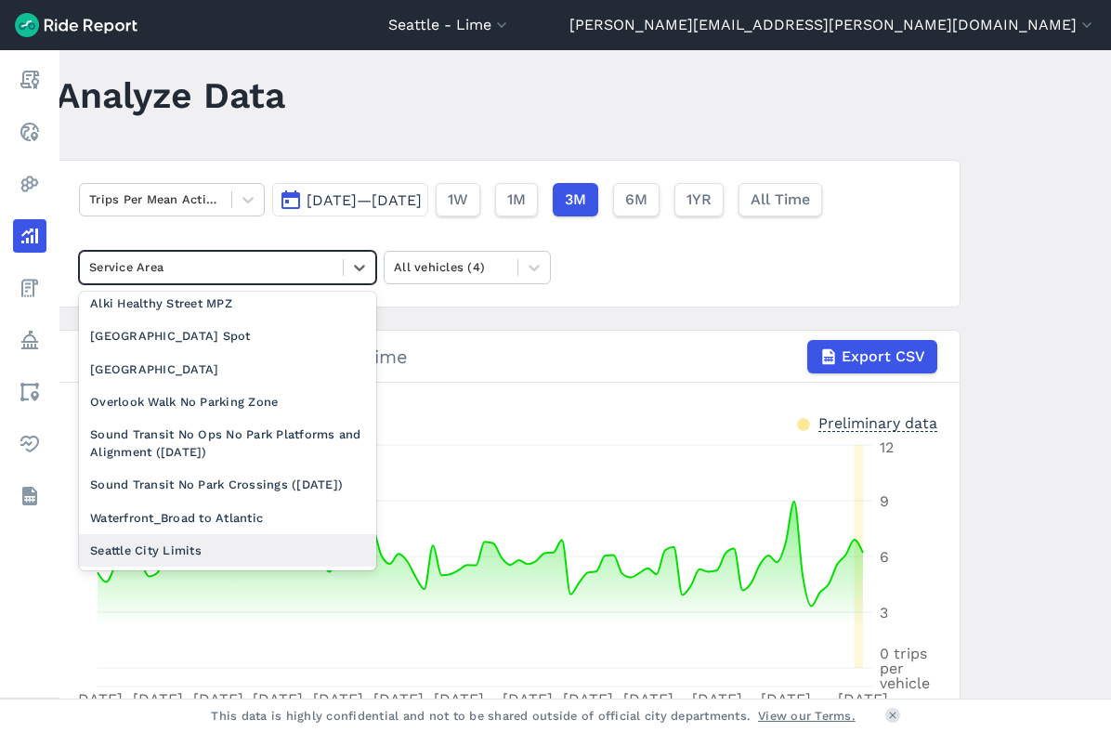
click at [220, 556] on div "Seattle City Limits" at bounding box center [227, 550] width 297 height 33
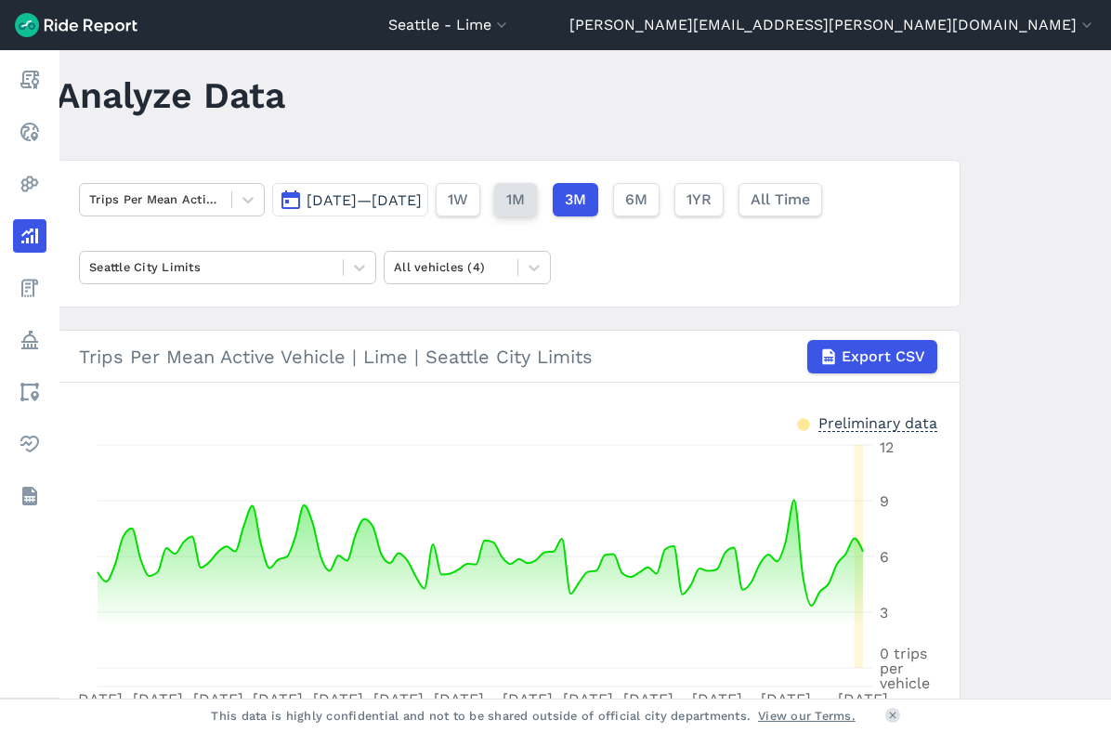
click at [537, 202] on button "1M" at bounding box center [515, 199] width 43 height 33
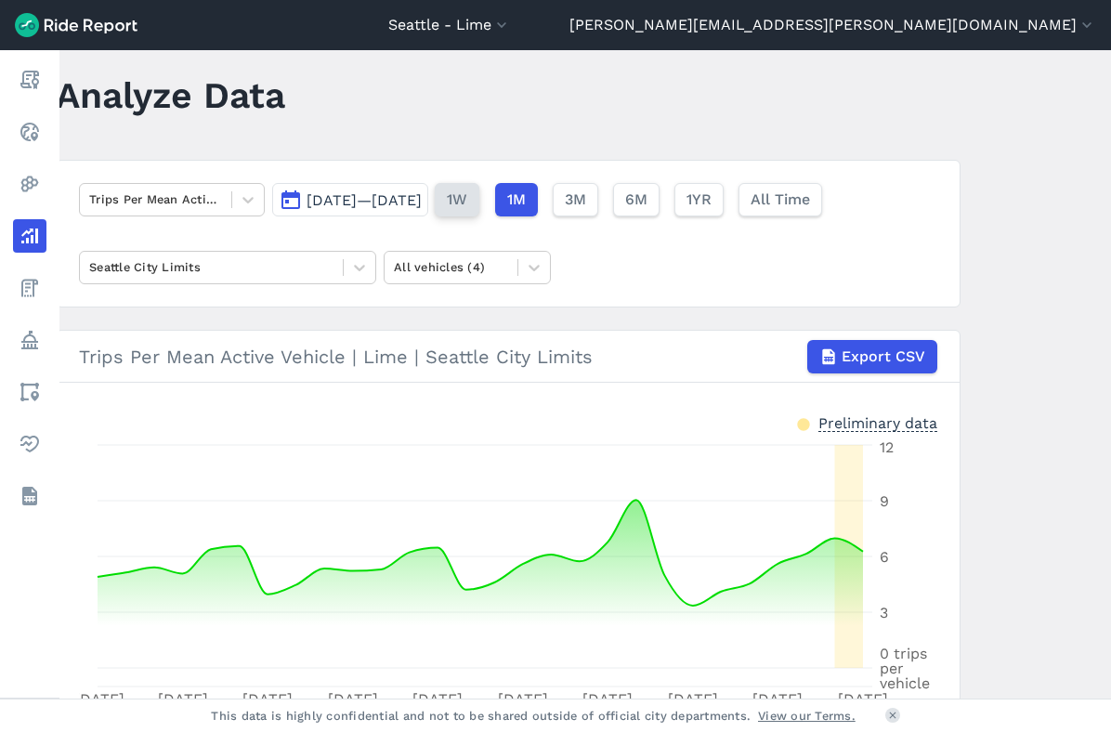
click at [467, 199] on span "1W" at bounding box center [457, 200] width 20 height 22
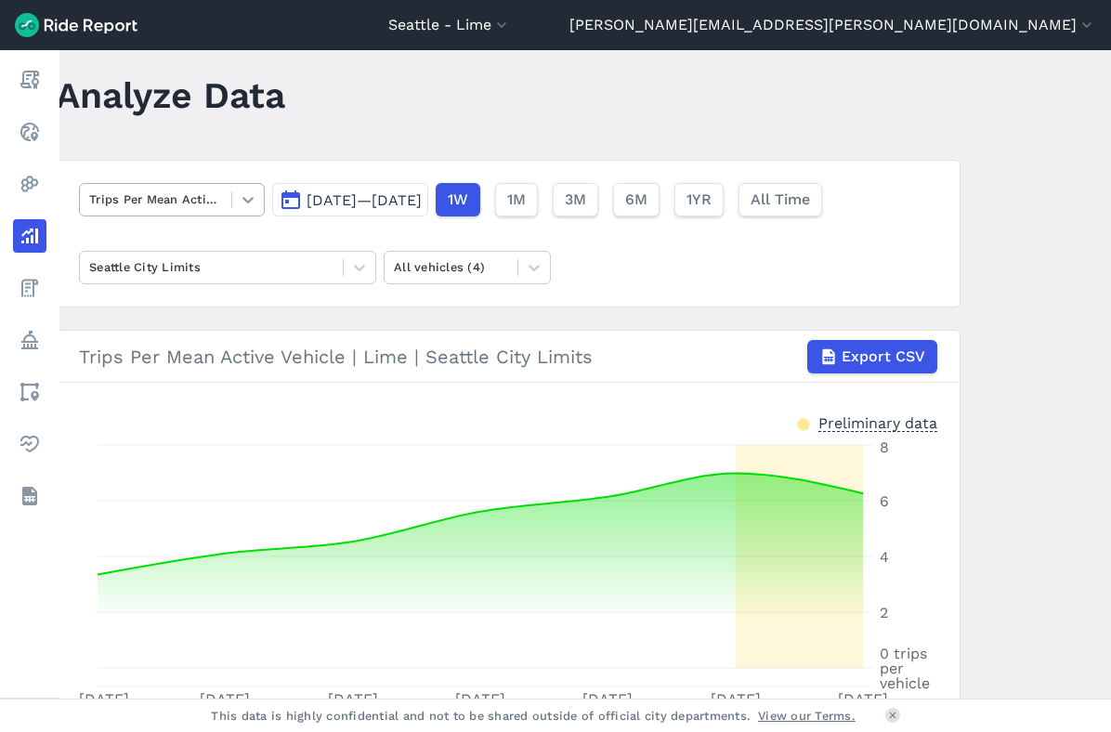
click at [239, 202] on icon at bounding box center [248, 199] width 19 height 19
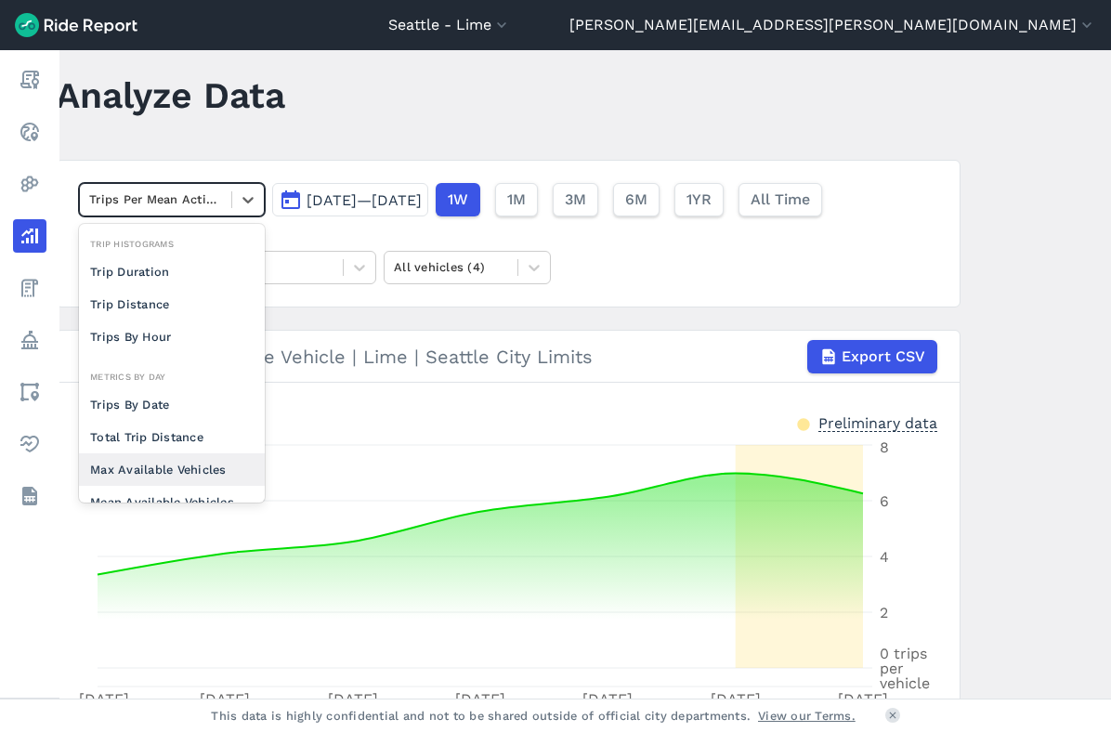
scroll to position [143, 0]
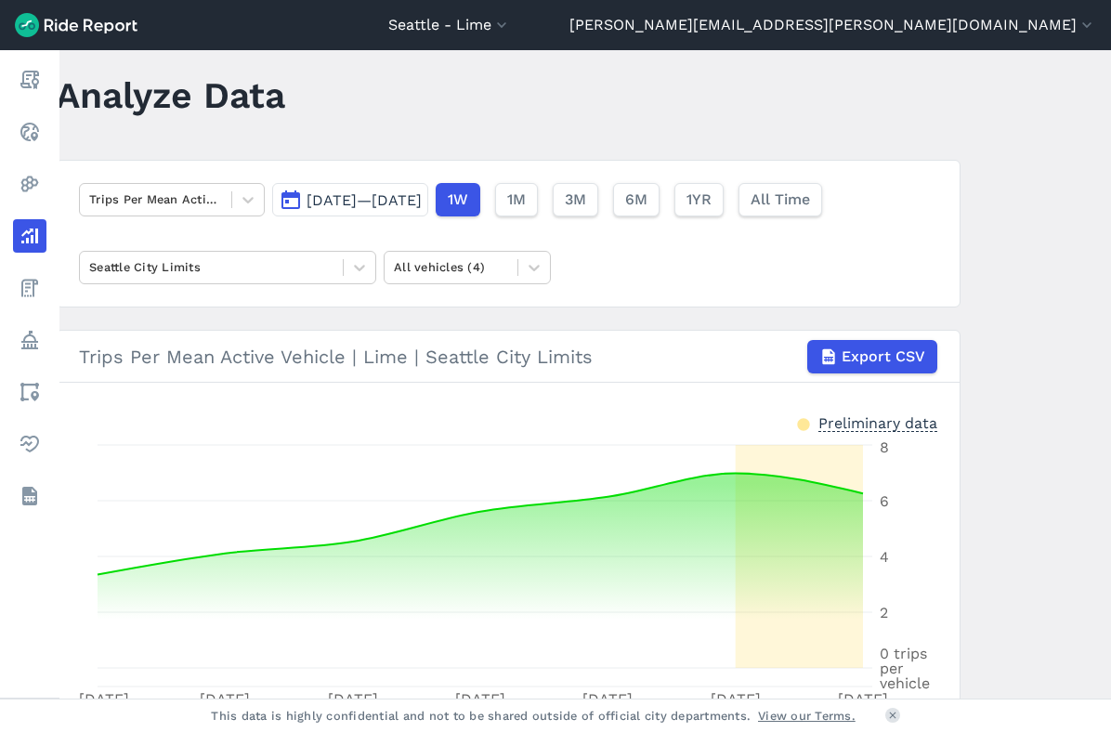
click at [358, 146] on main "Analyze Data Trips Per Mean Active Vehicle [DATE]—[DATE] 1W 1M 3M 6M 1YR All Ti…" at bounding box center [584, 374] width 1051 height 648
